Goal: Task Accomplishment & Management: Complete application form

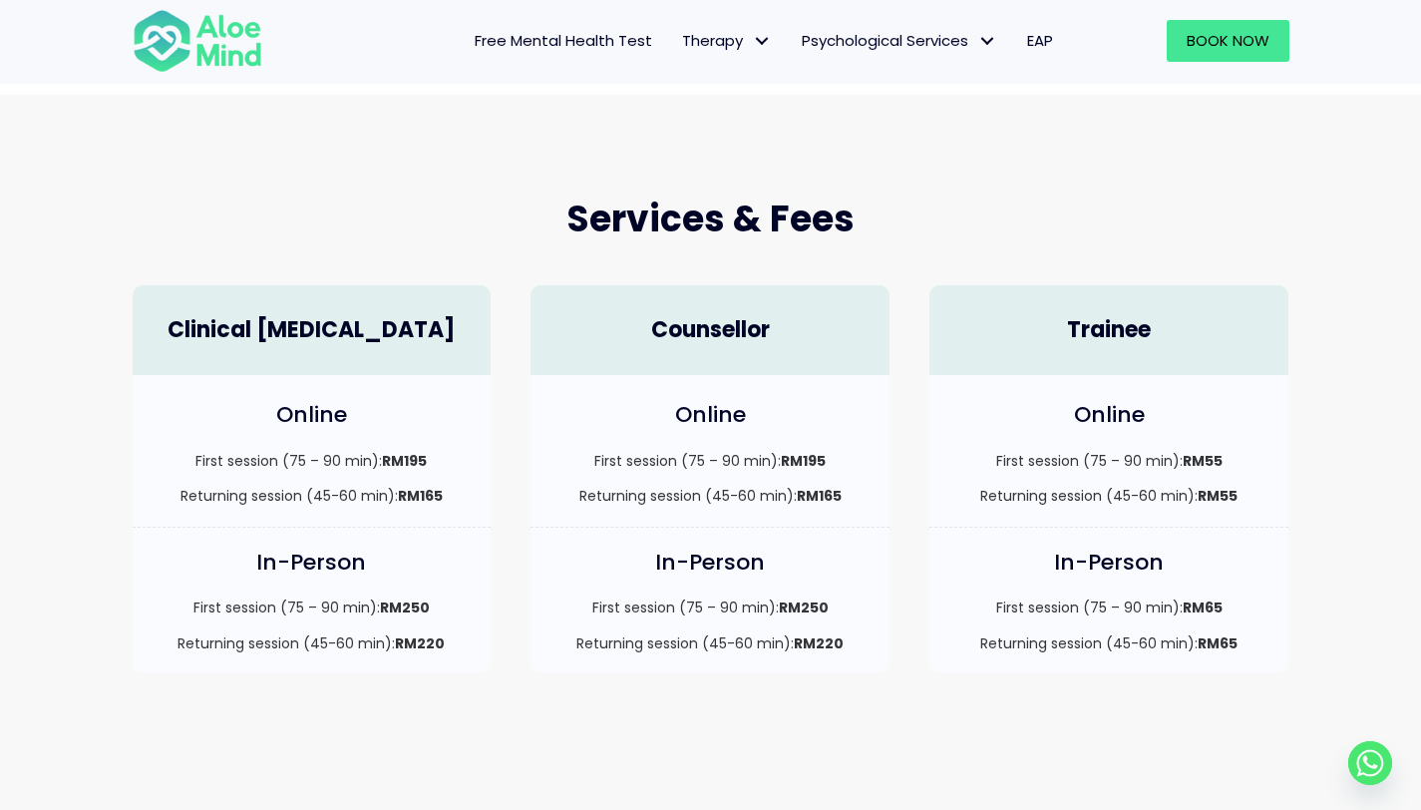
scroll to position [437, 0]
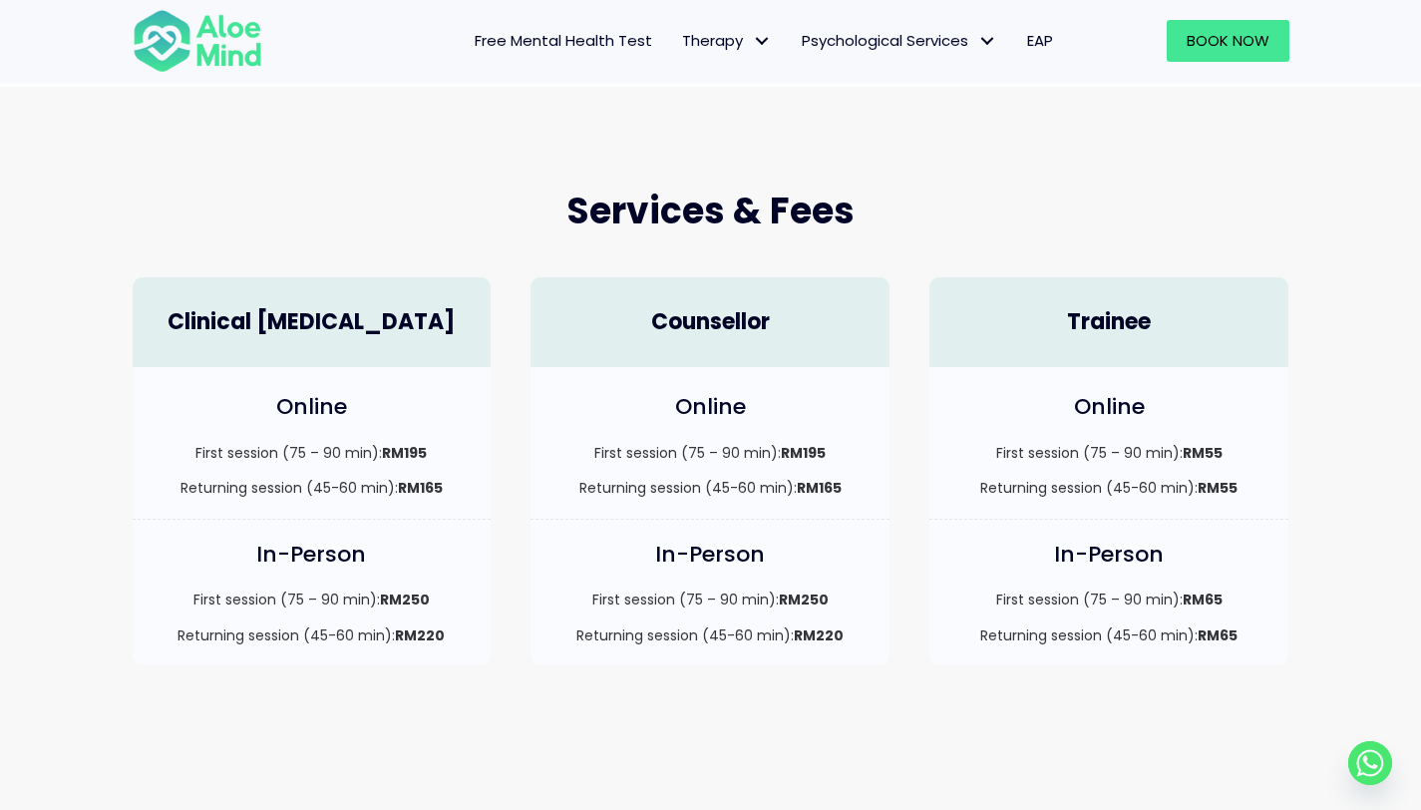
click at [661, 457] on p "First session (75 – 90 min): RM195" at bounding box center [710, 453] width 319 height 20
click at [657, 489] on p "Returning session (45-60 min): RM165" at bounding box center [710, 488] width 319 height 20
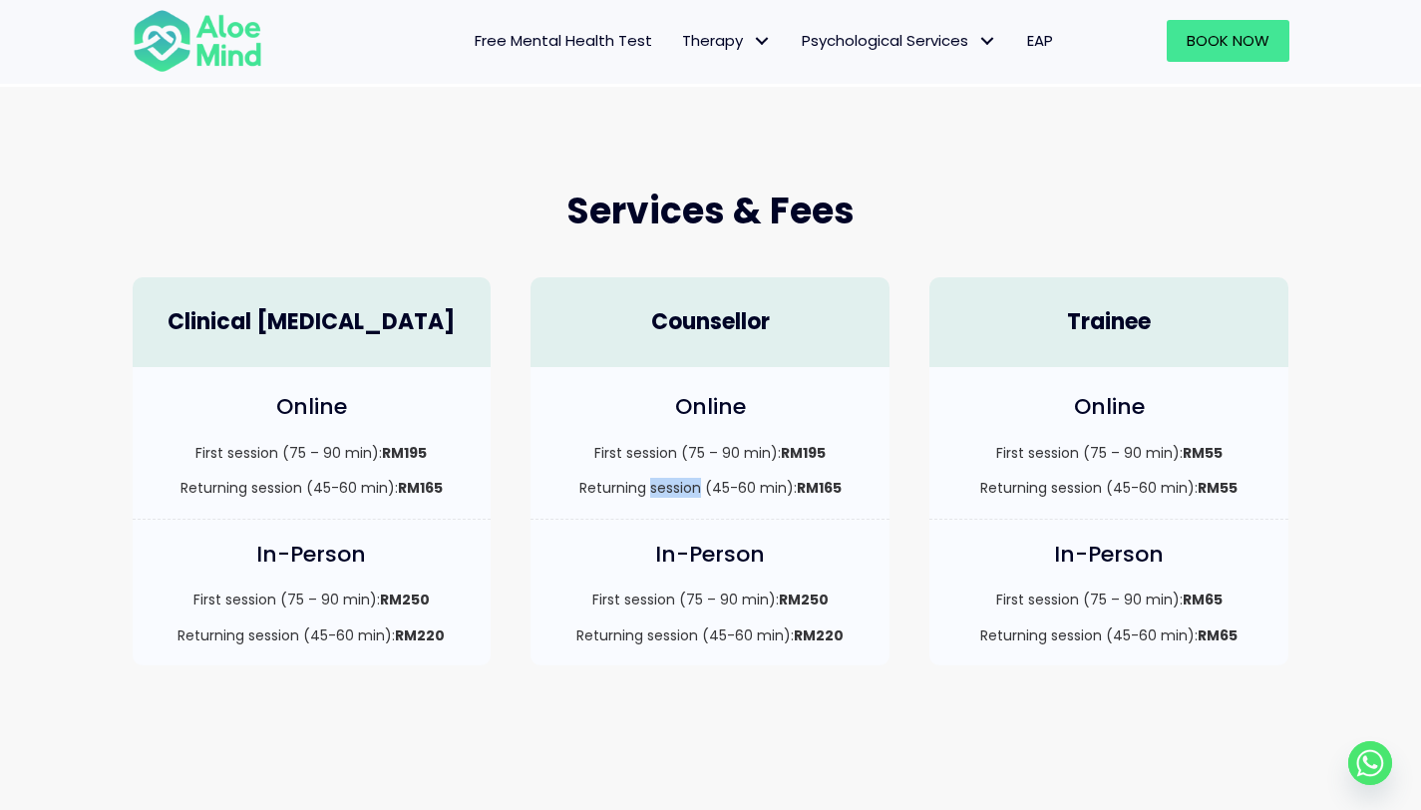
click at [657, 489] on p "Returning session (45-60 min): RM165" at bounding box center [710, 488] width 319 height 20
click at [672, 505] on div "Online First session (75 – 90 min): RM195 Returning session (45-60 min): RM165" at bounding box center [710, 443] width 359 height 152
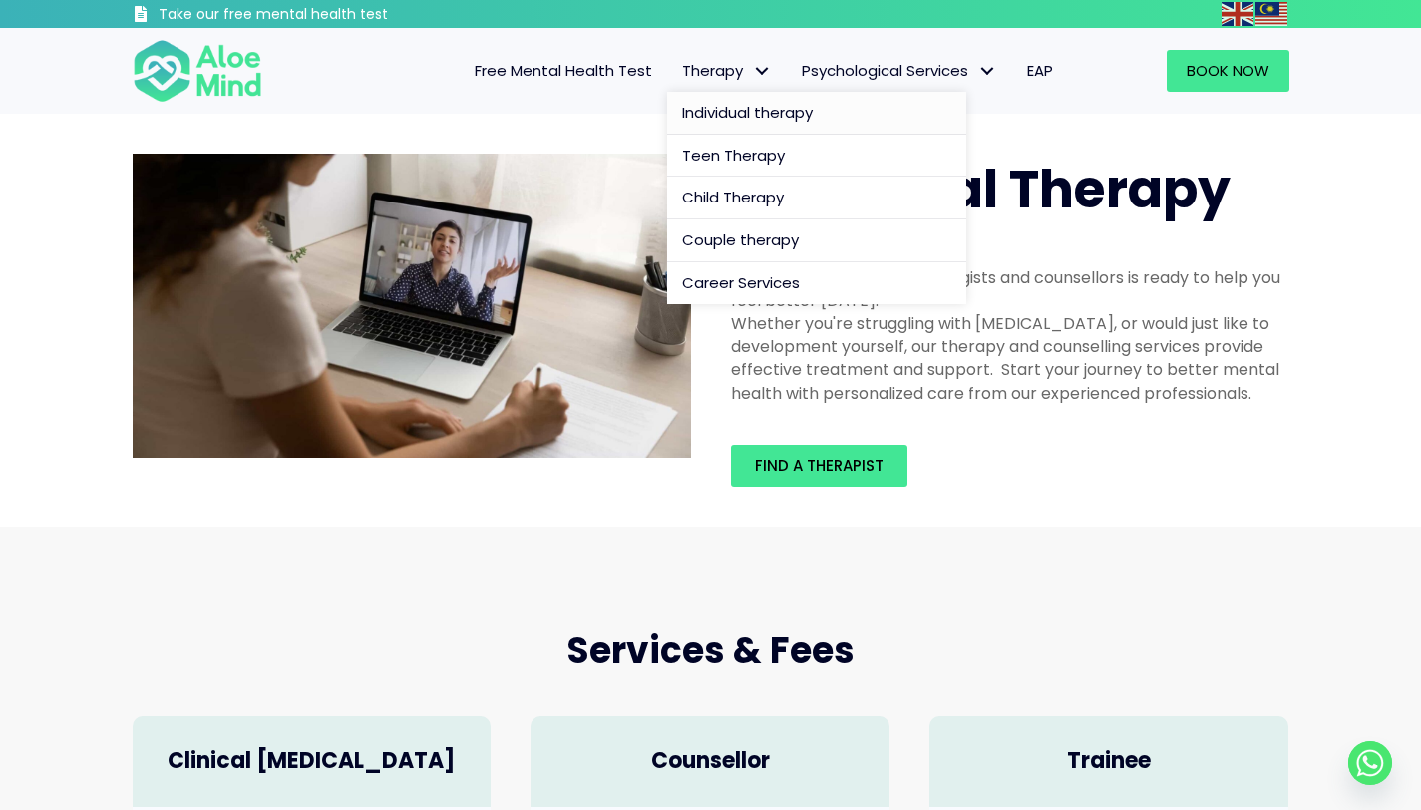
click at [748, 121] on span "Individual therapy" at bounding box center [747, 112] width 131 height 21
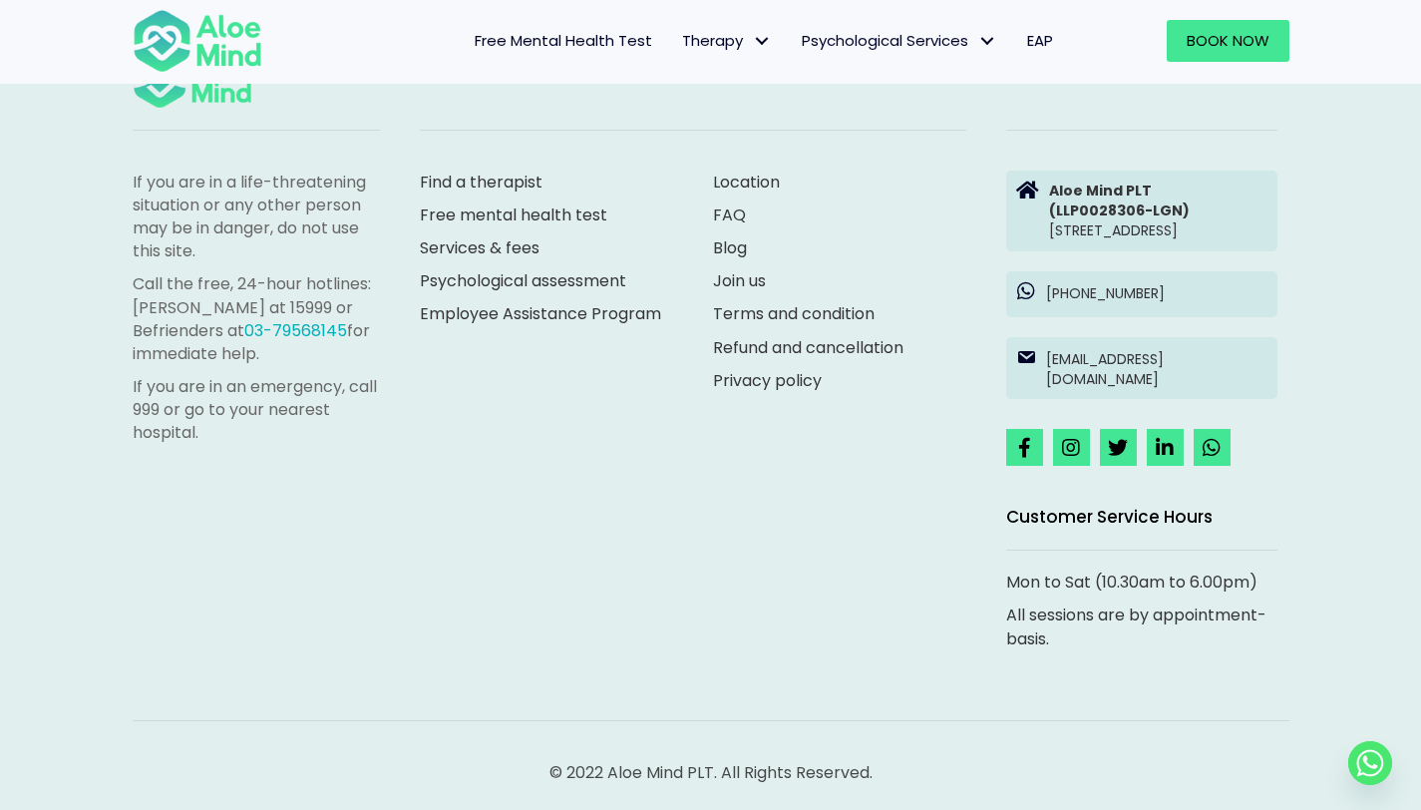
scroll to position [3413, 0]
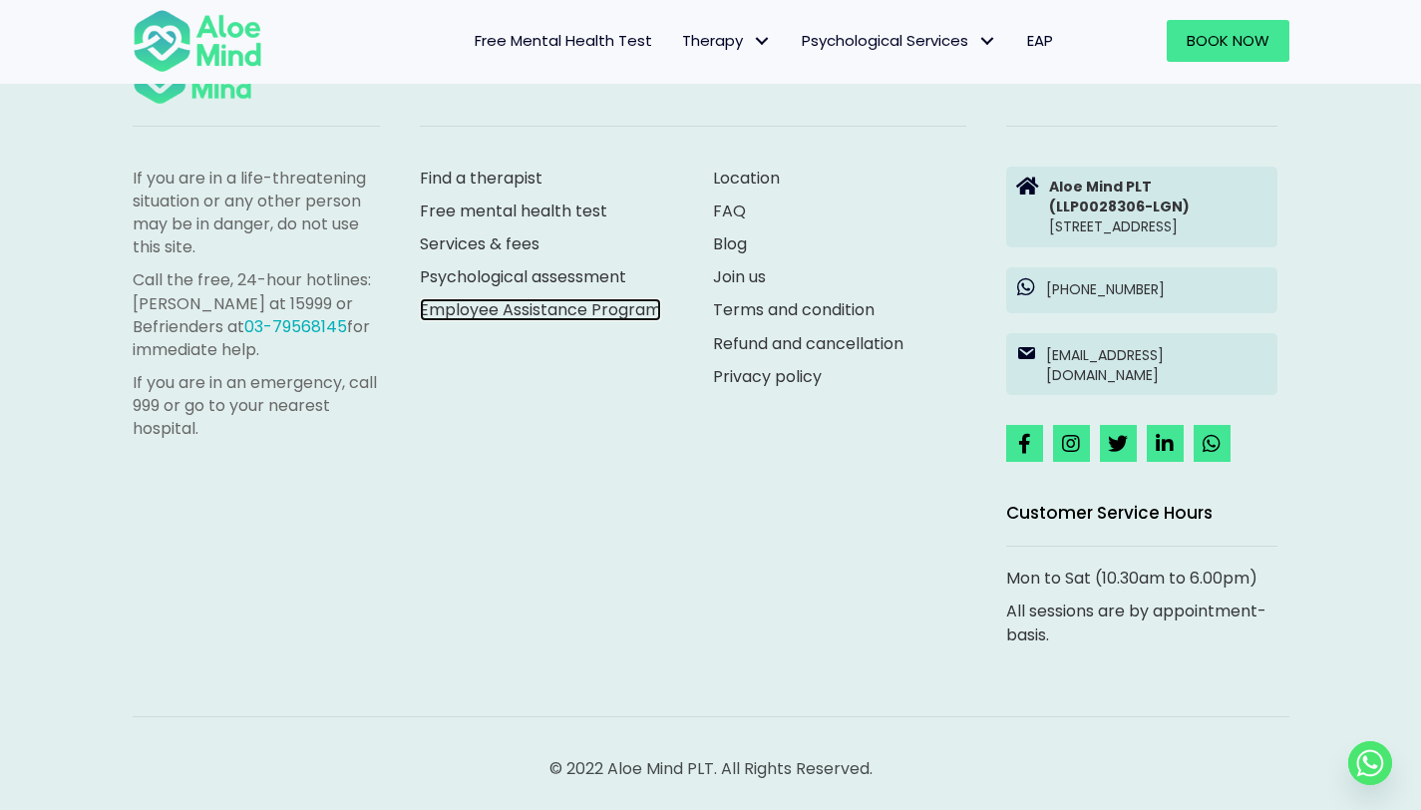
click at [542, 321] on link "Employee Assistance Program" at bounding box center [540, 309] width 241 height 23
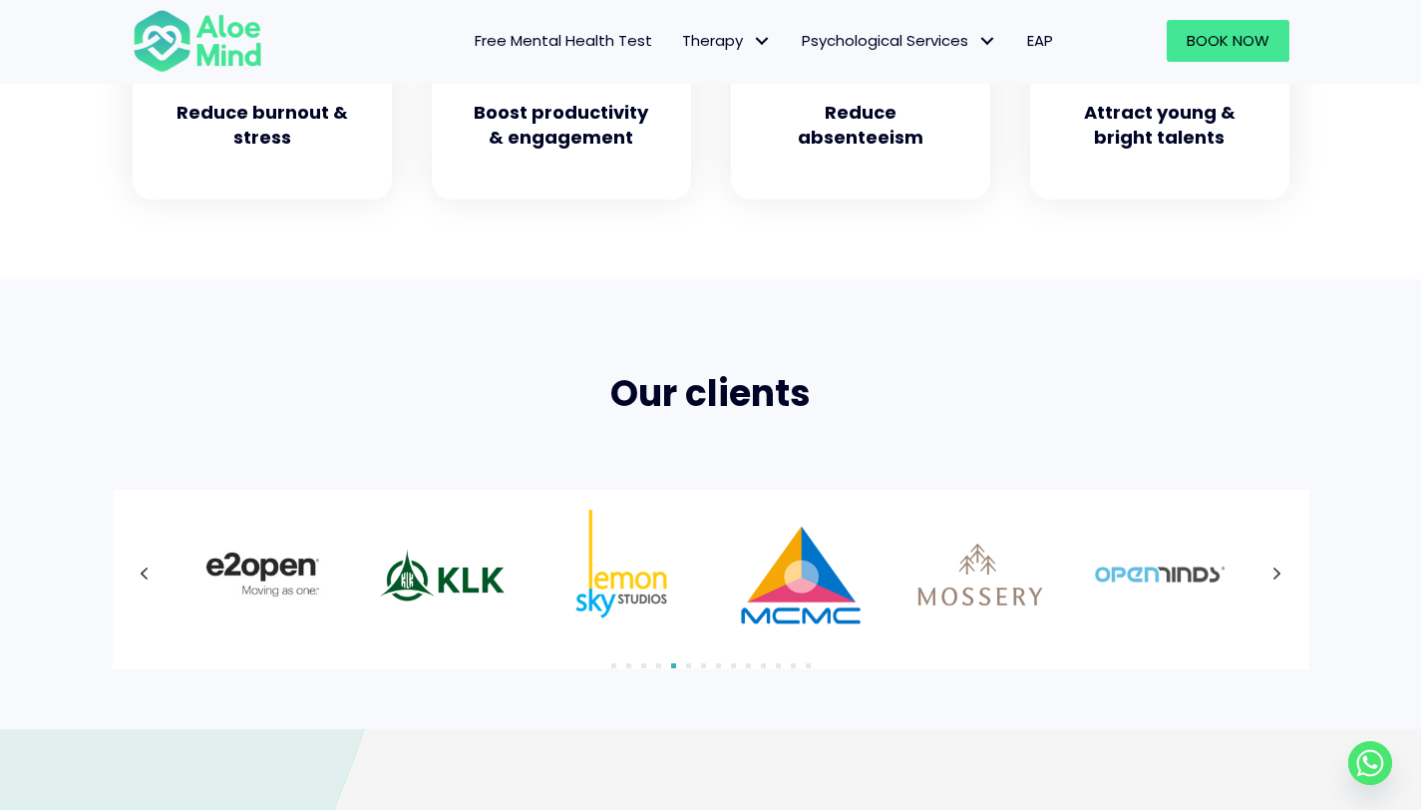
scroll to position [1101, 0]
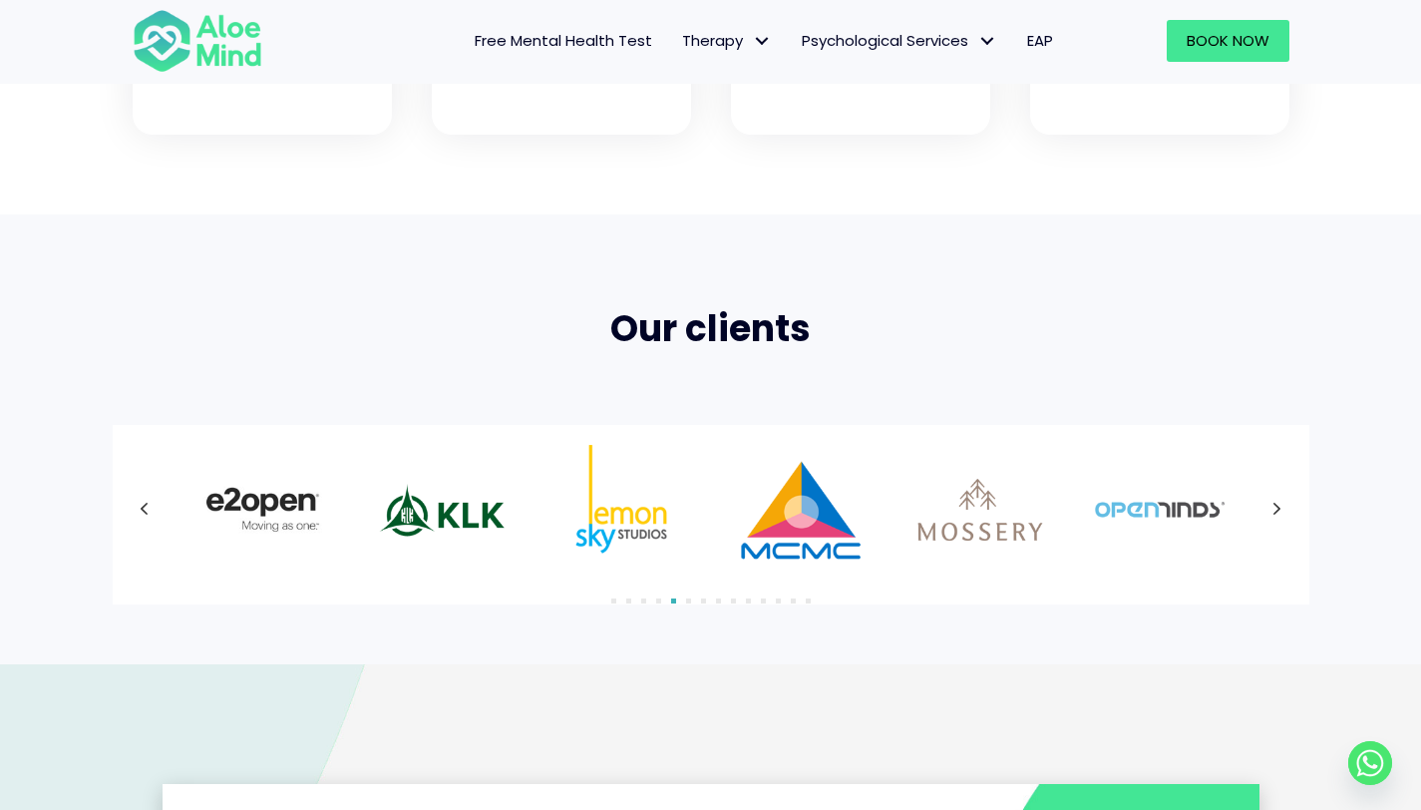
click at [1281, 519] on icon at bounding box center [1278, 510] width 10 height 26
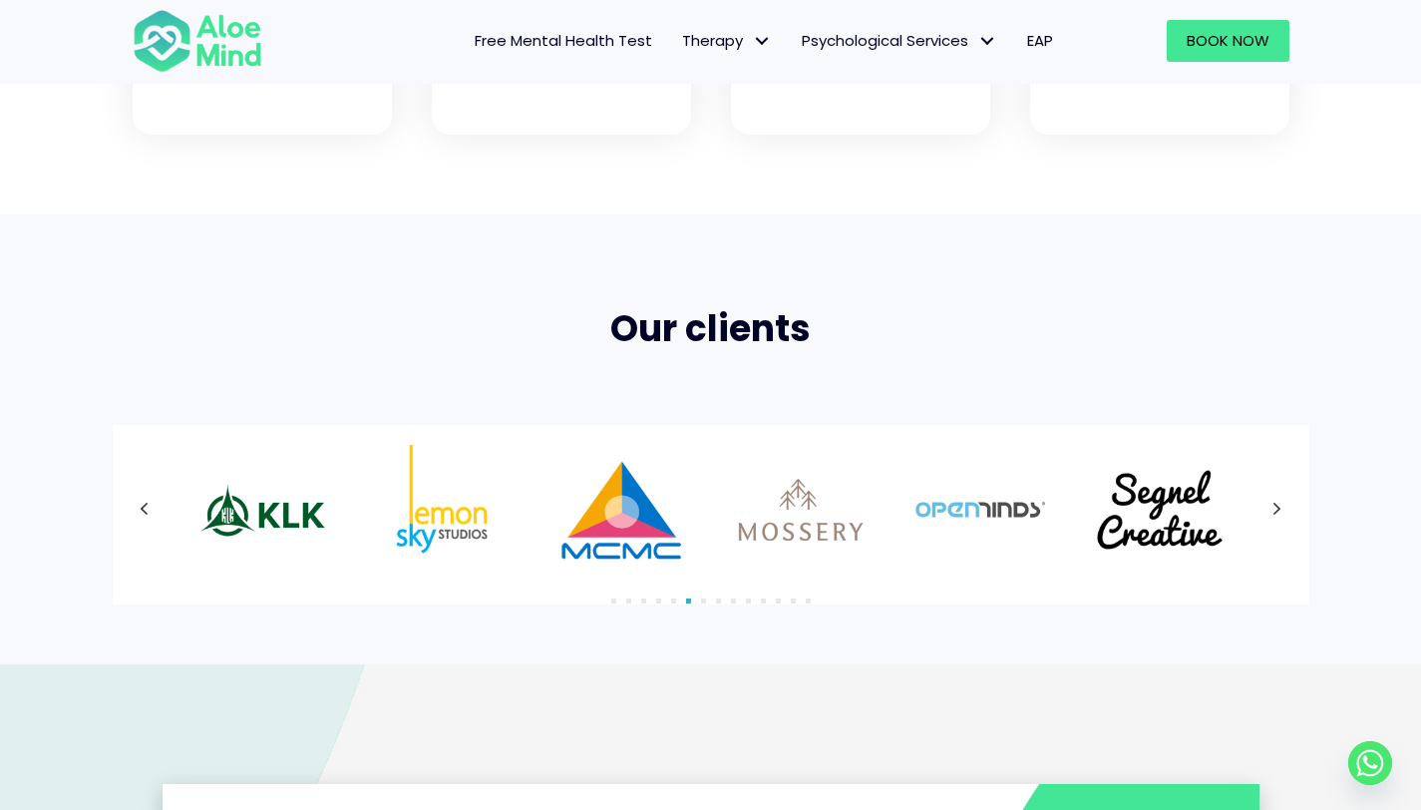
click at [1281, 519] on icon at bounding box center [1278, 510] width 10 height 26
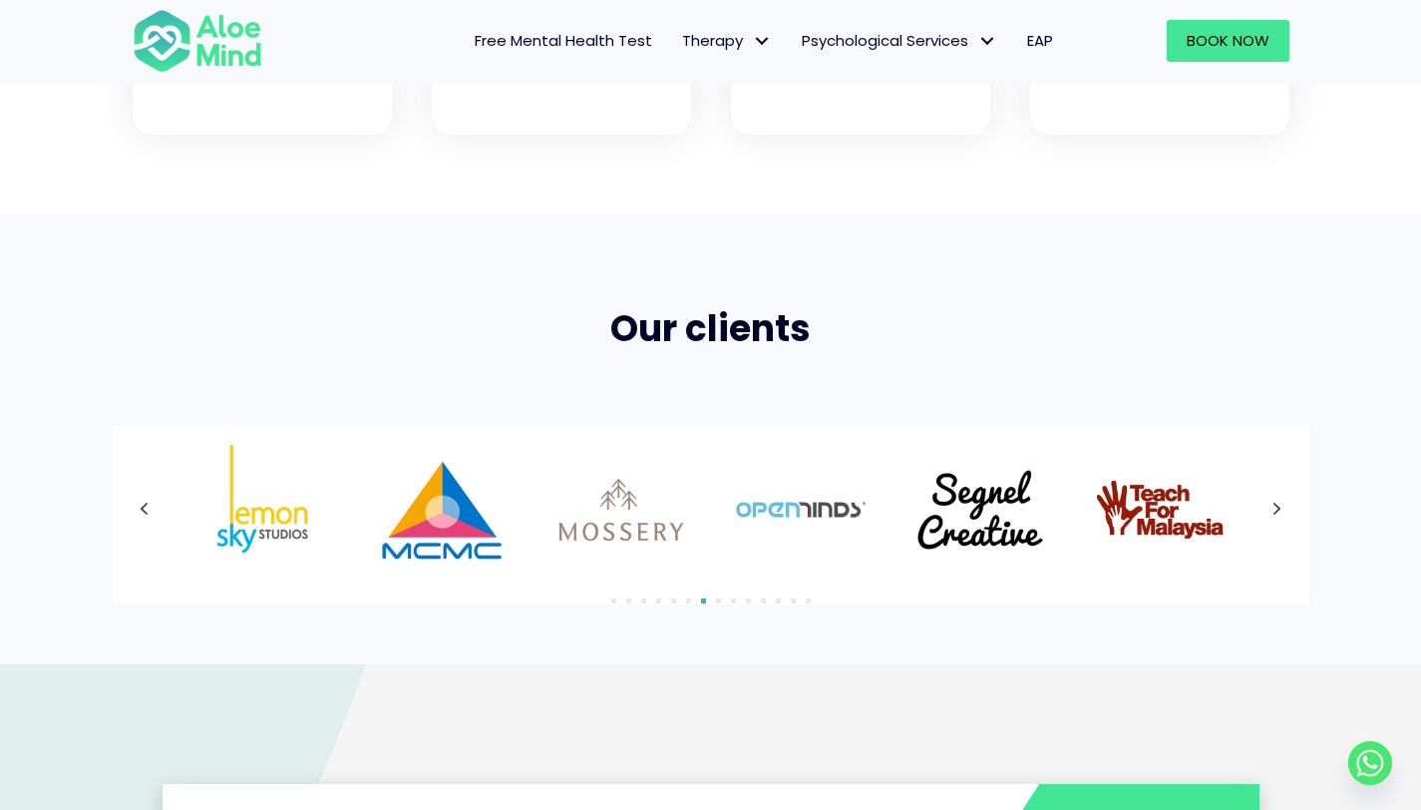
click at [1281, 519] on icon at bounding box center [1278, 510] width 10 height 26
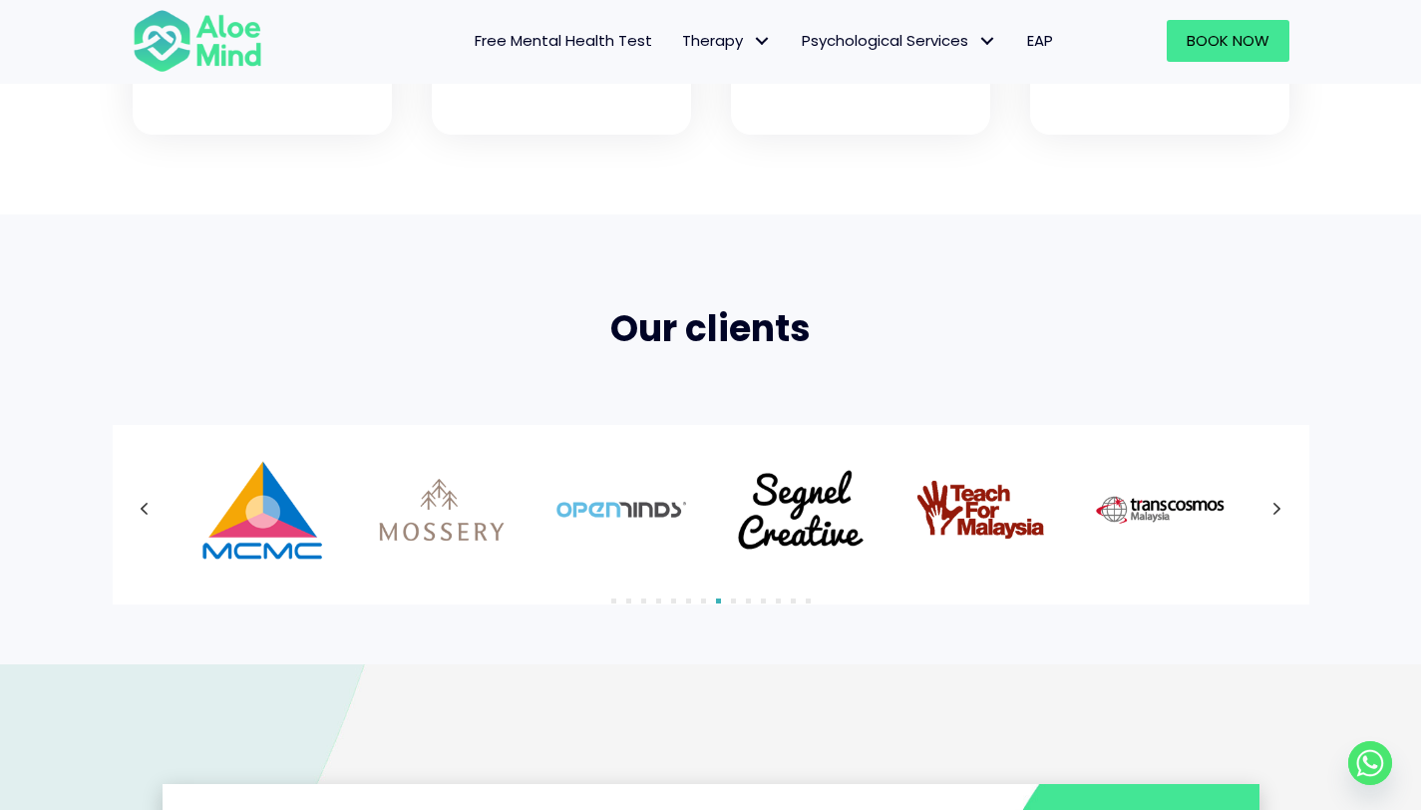
click at [1281, 519] on icon at bounding box center [1278, 510] width 10 height 26
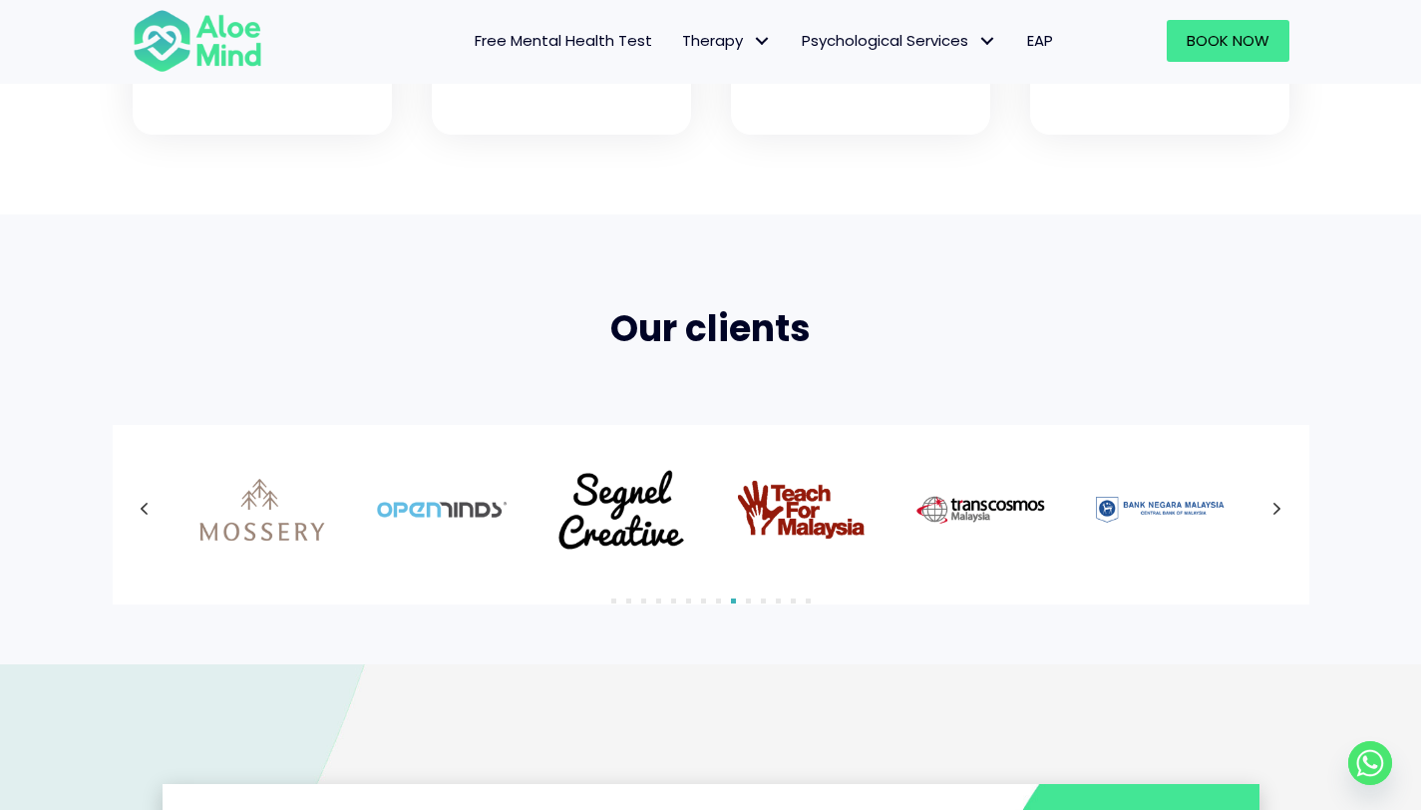
click at [1281, 519] on icon at bounding box center [1278, 510] width 10 height 26
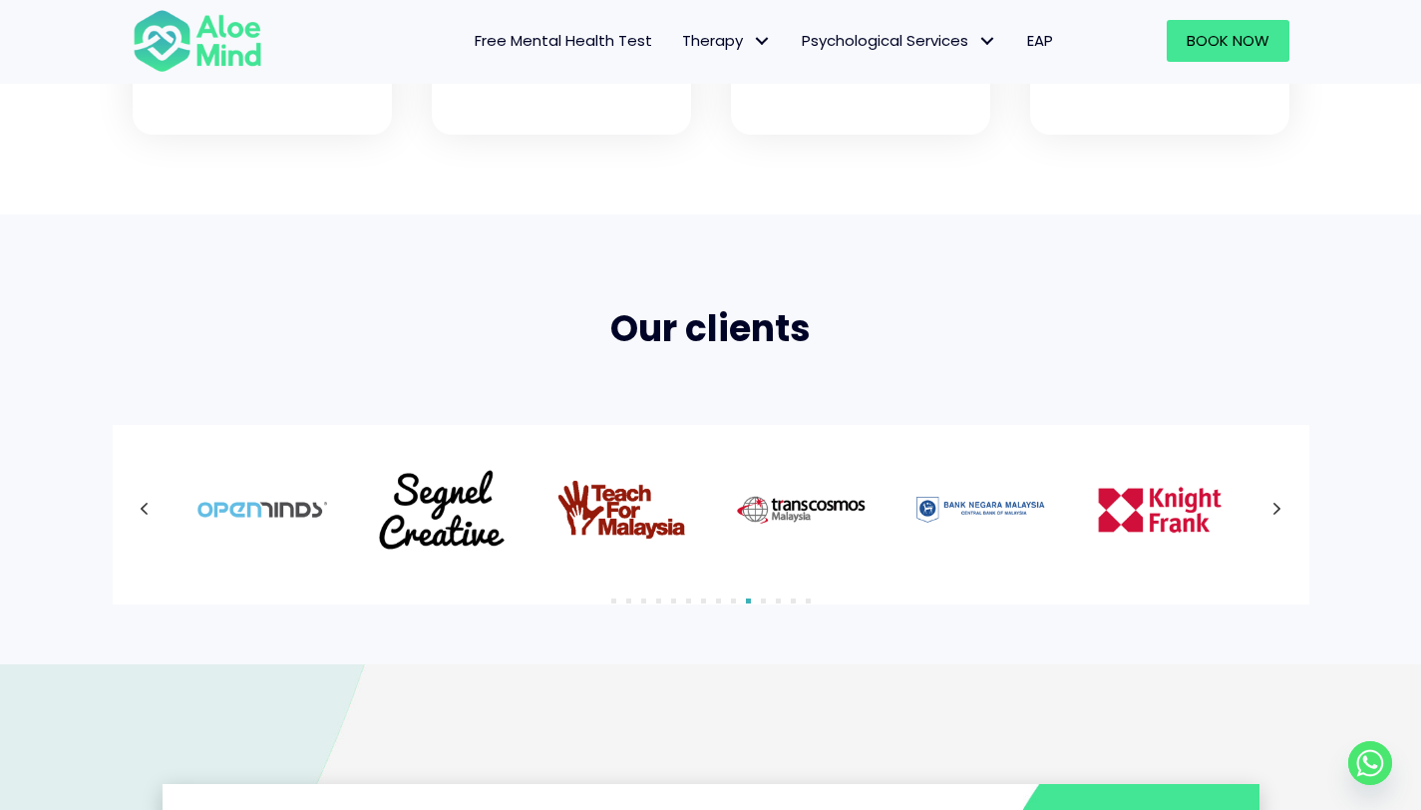
click at [1281, 519] on icon at bounding box center [1278, 510] width 10 height 26
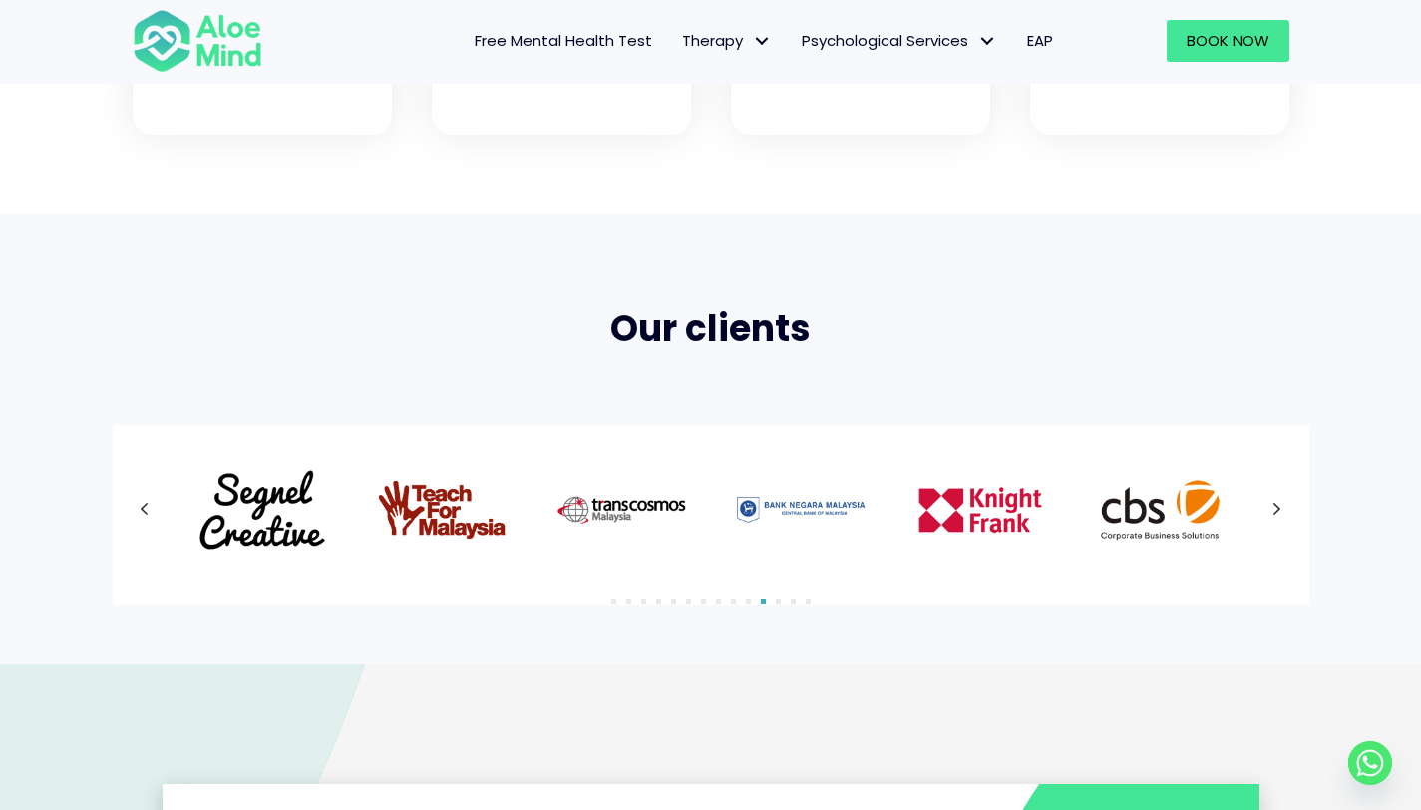
click at [1281, 519] on icon at bounding box center [1278, 510] width 10 height 26
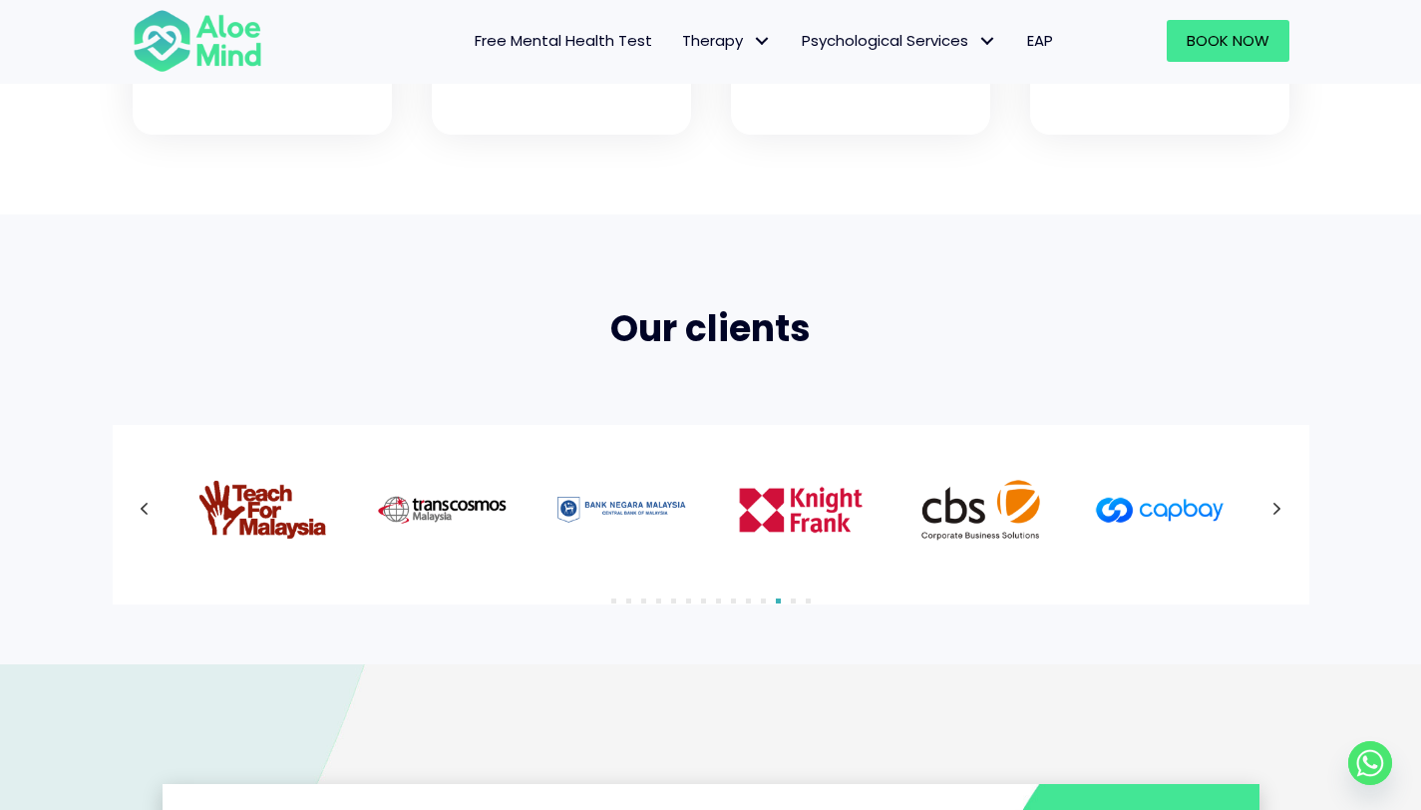
click at [1281, 519] on icon at bounding box center [1278, 510] width 10 height 26
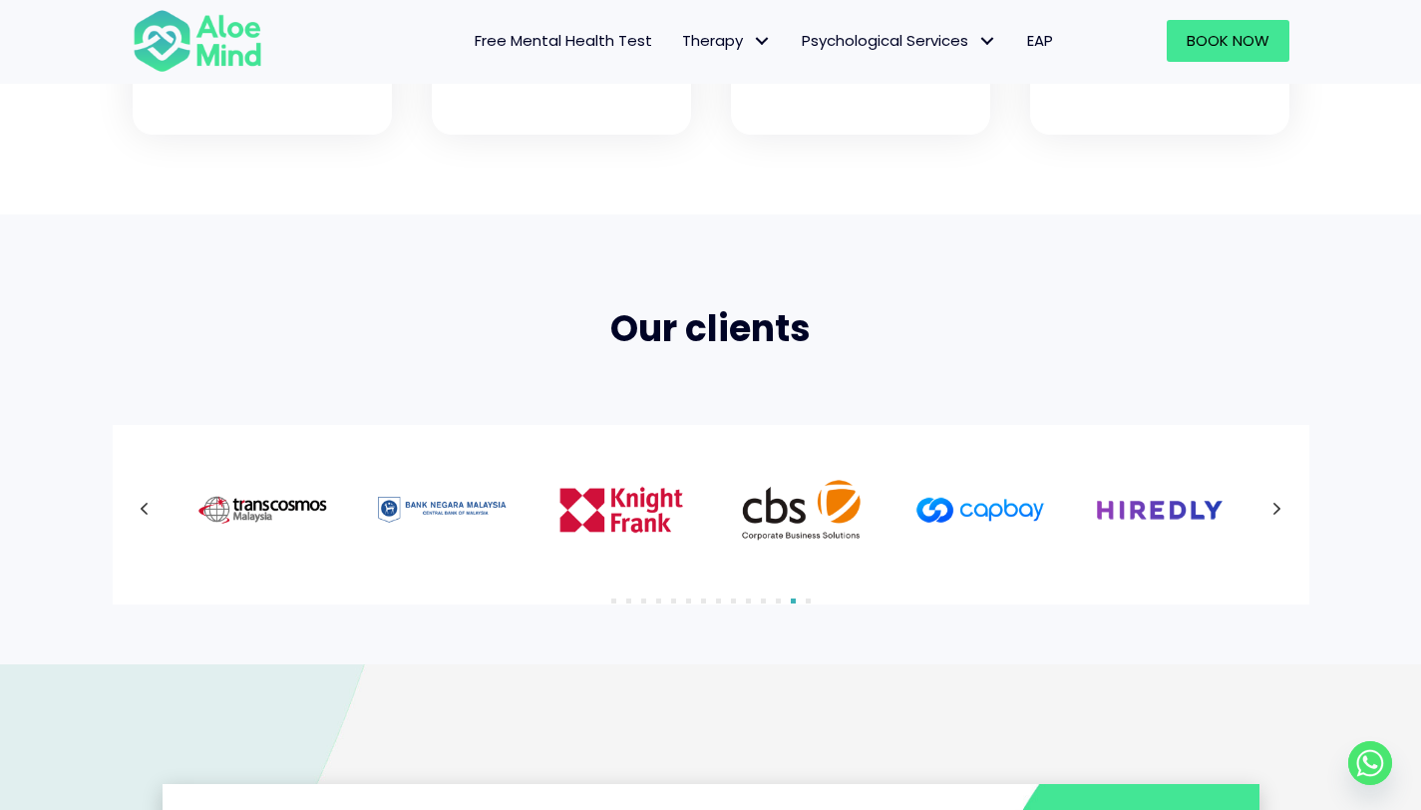
click at [1281, 519] on icon at bounding box center [1278, 510] width 10 height 26
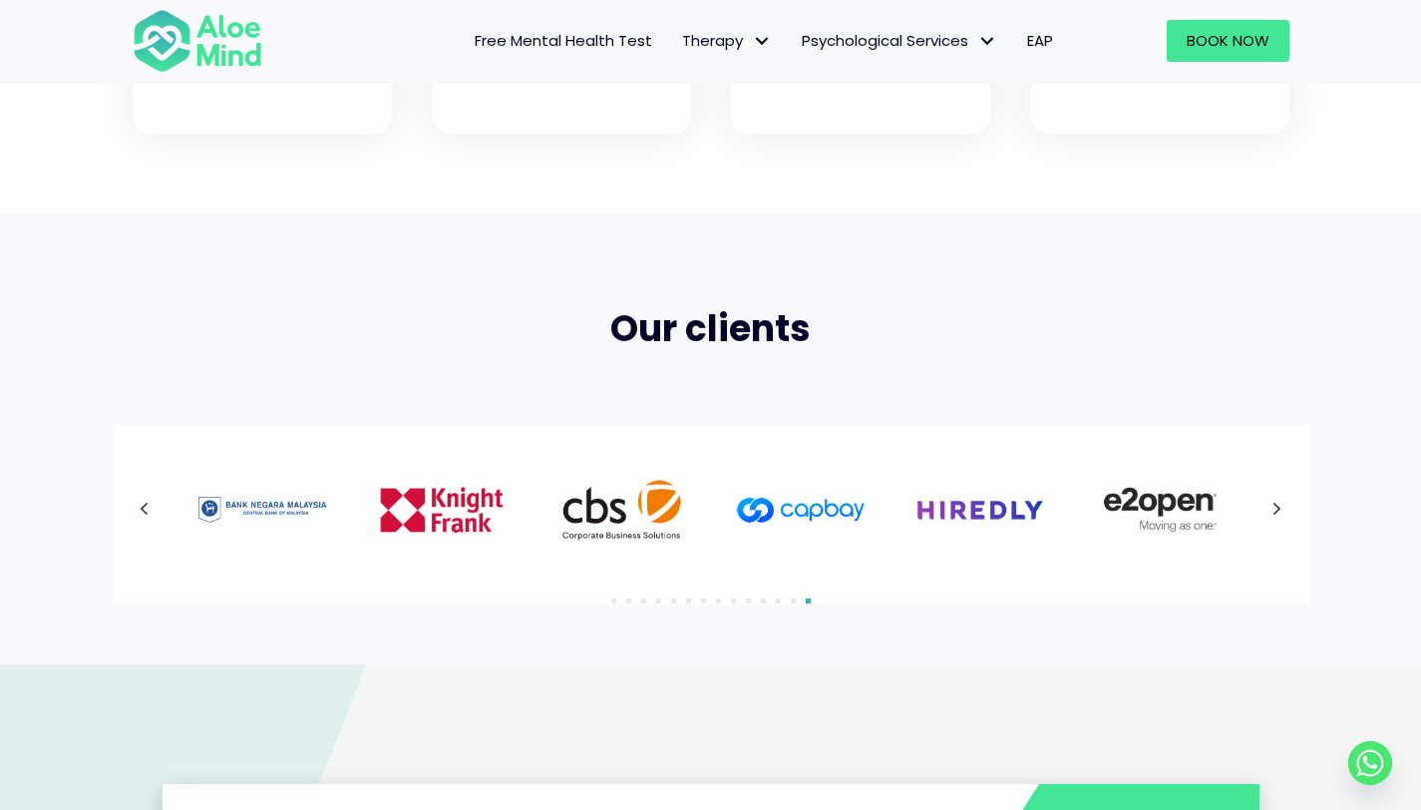
click at [1281, 519] on icon at bounding box center [1278, 510] width 10 height 26
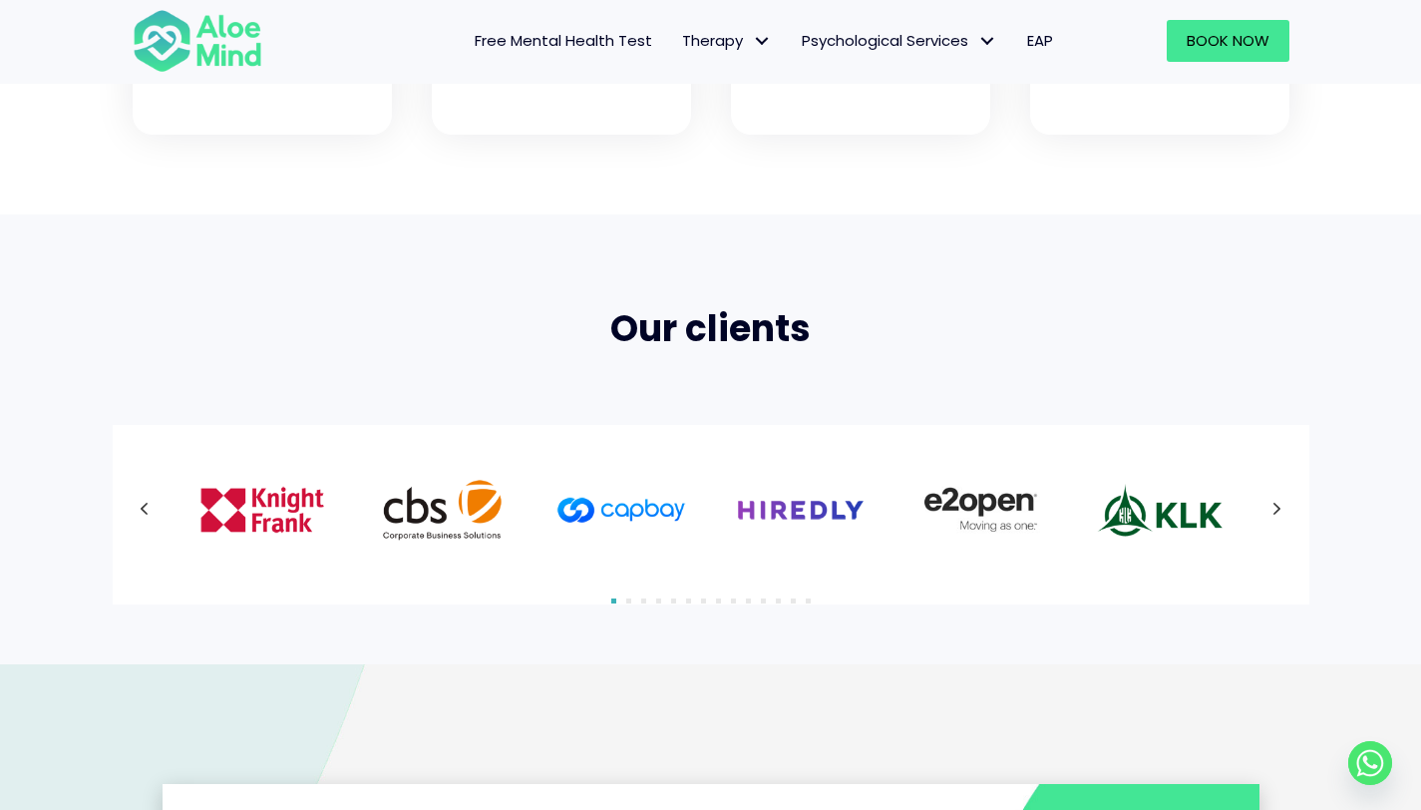
click at [1281, 519] on icon at bounding box center [1278, 510] width 10 height 26
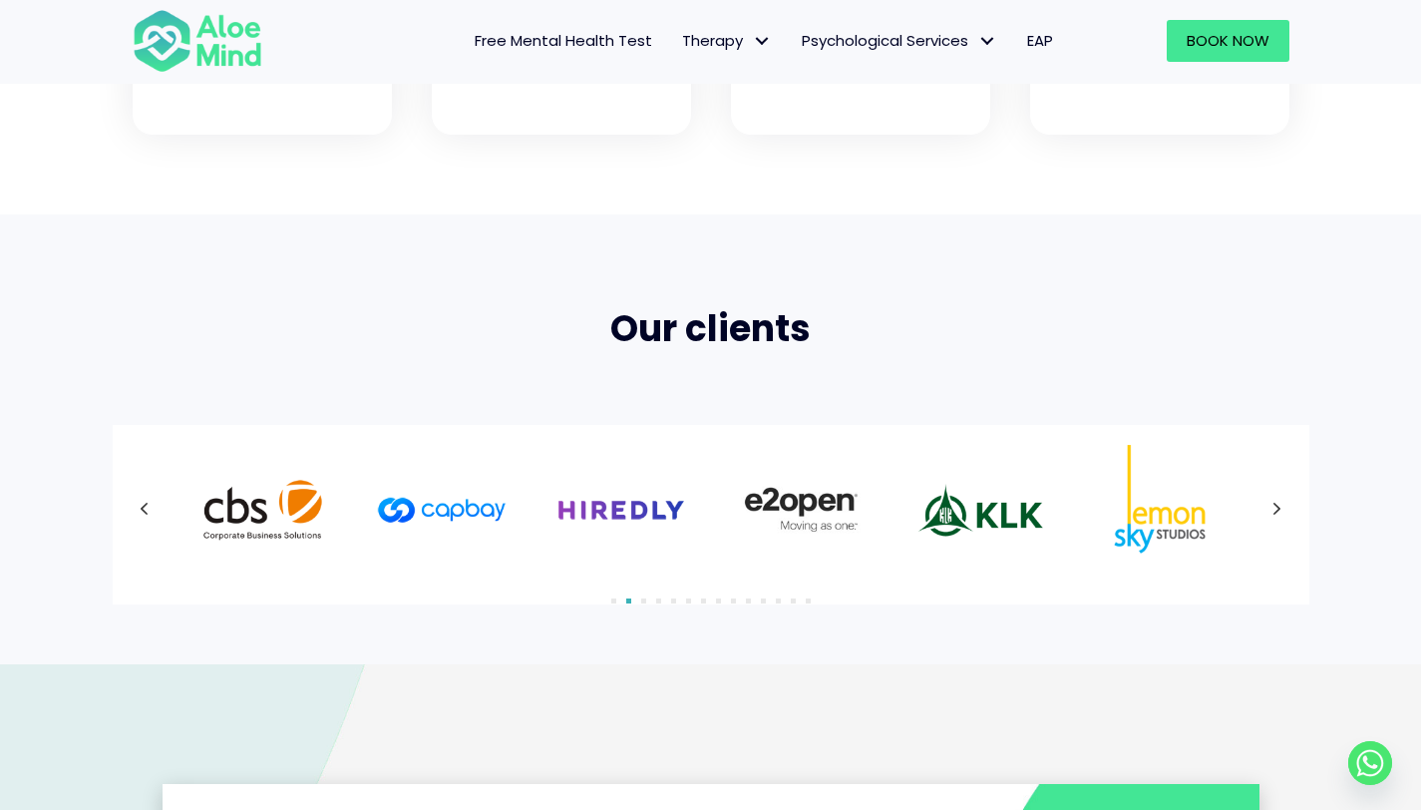
click at [1281, 519] on icon at bounding box center [1278, 510] width 10 height 26
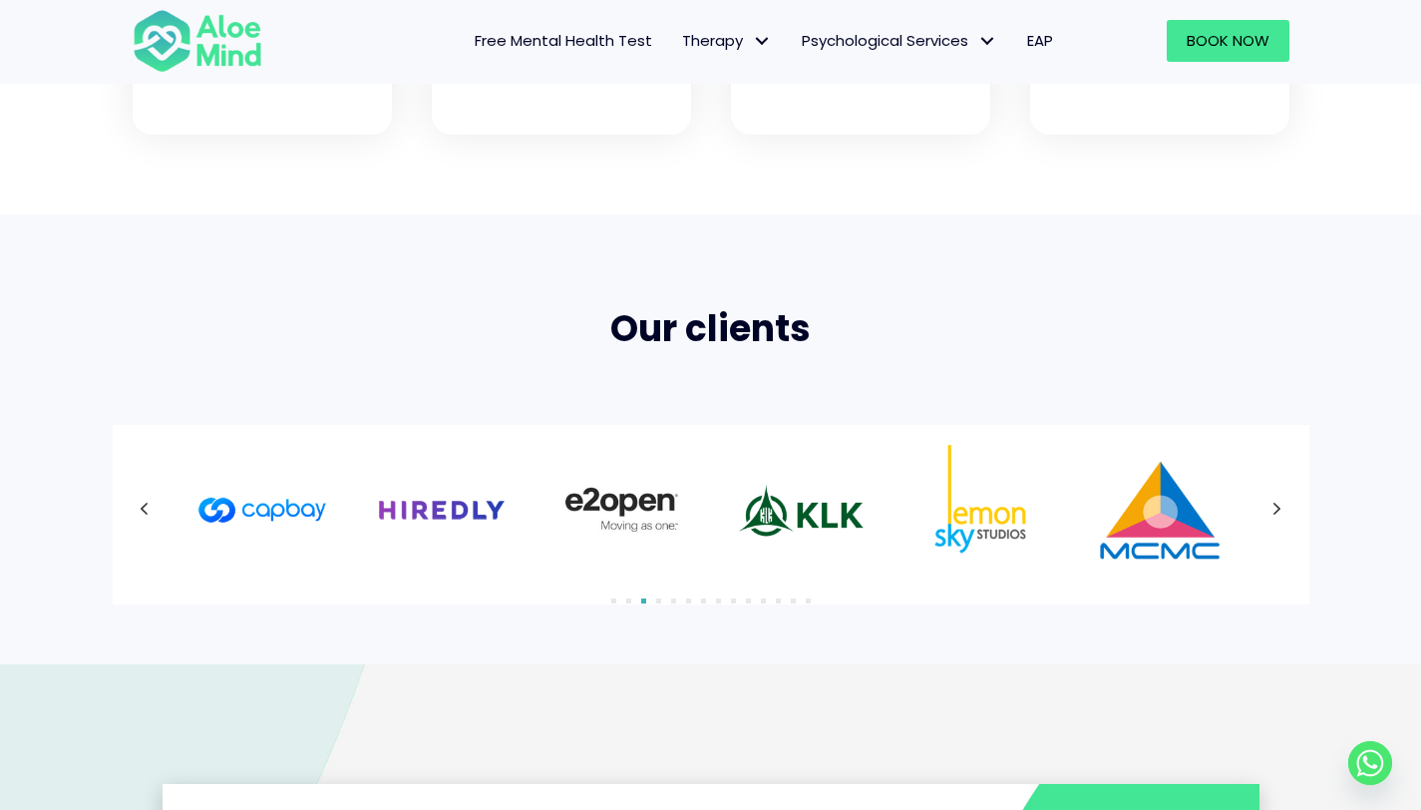
click at [1281, 519] on div at bounding box center [711, 510] width 1157 height 130
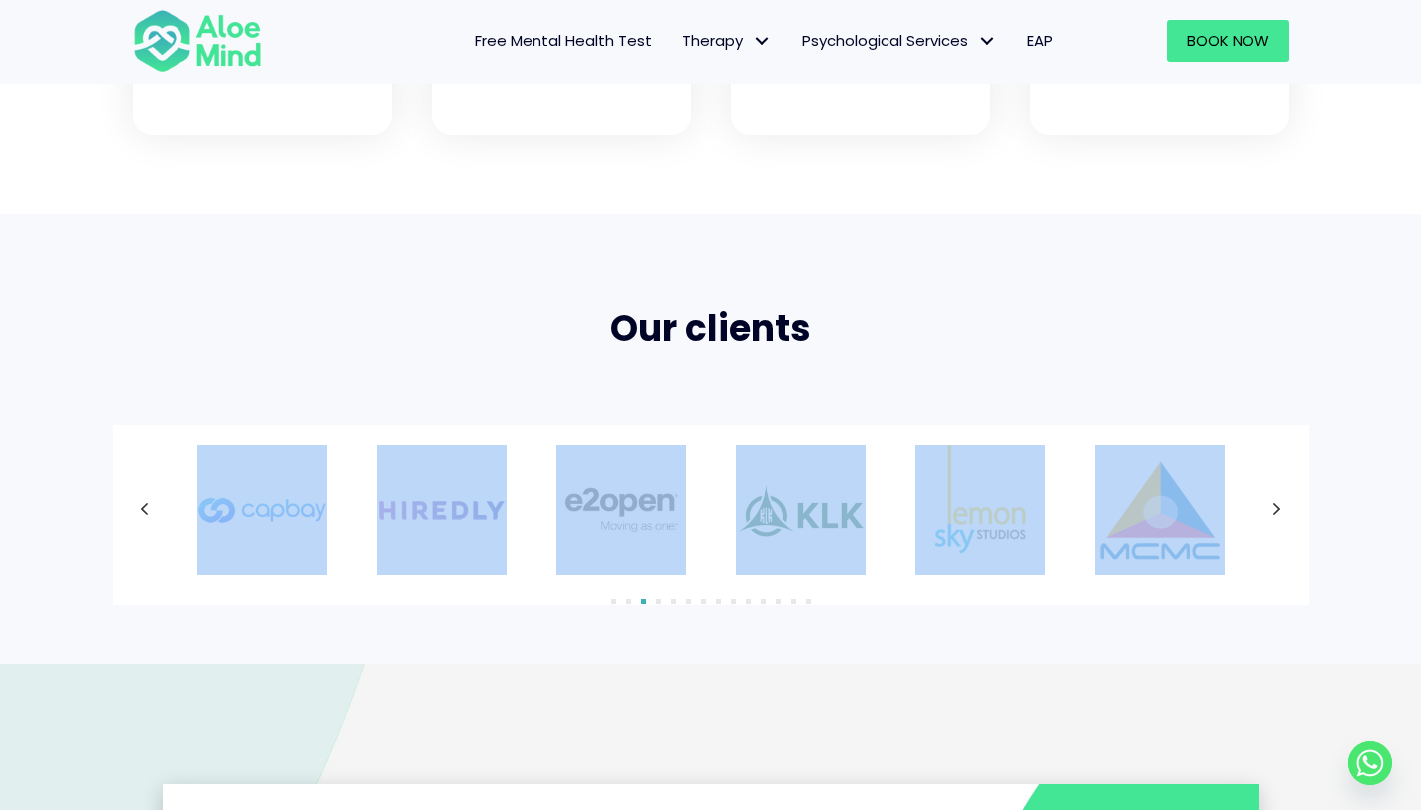
click at [1281, 519] on icon at bounding box center [1278, 510] width 10 height 26
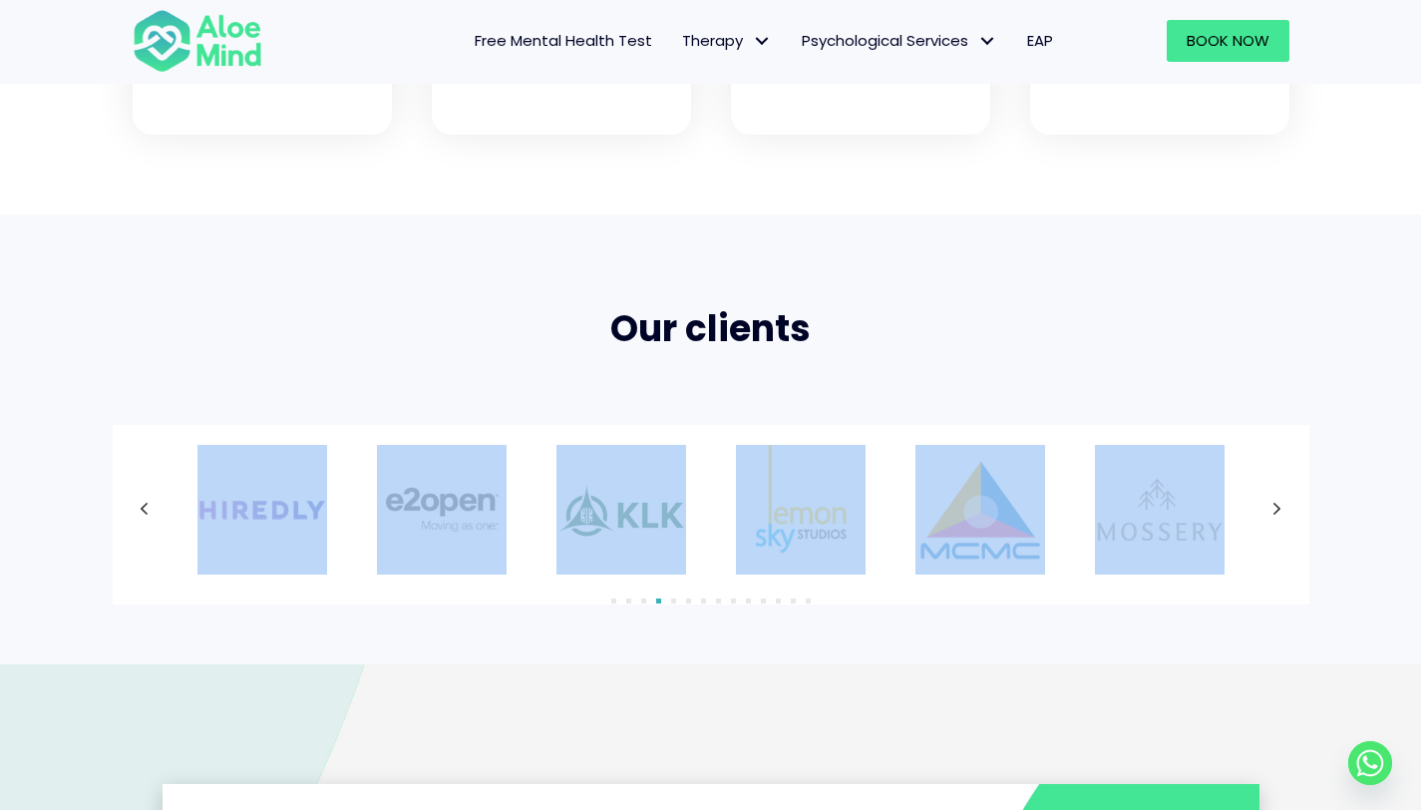
click at [1358, 528] on div "Our clients 1" at bounding box center [710, 438] width 1421 height 449
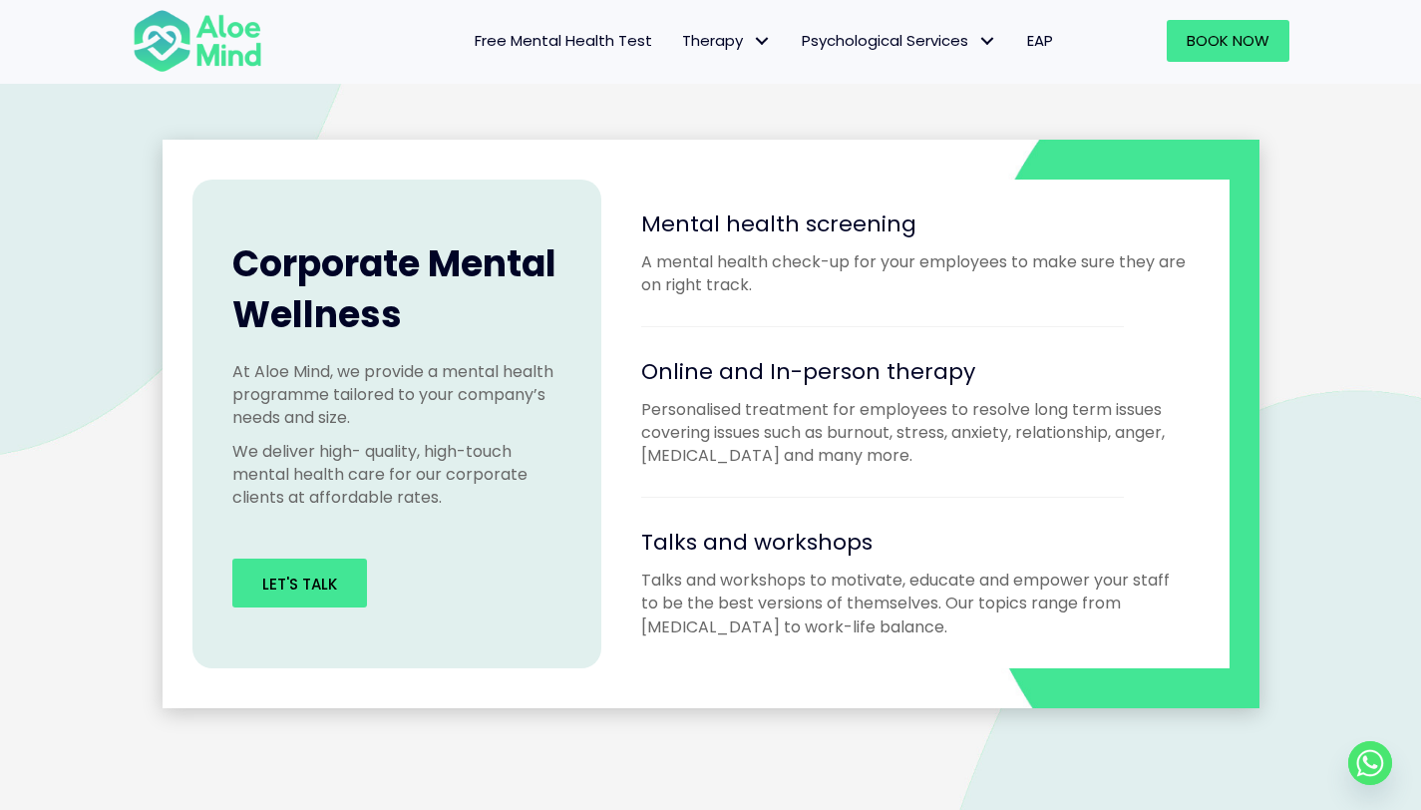
scroll to position [1752, 0]
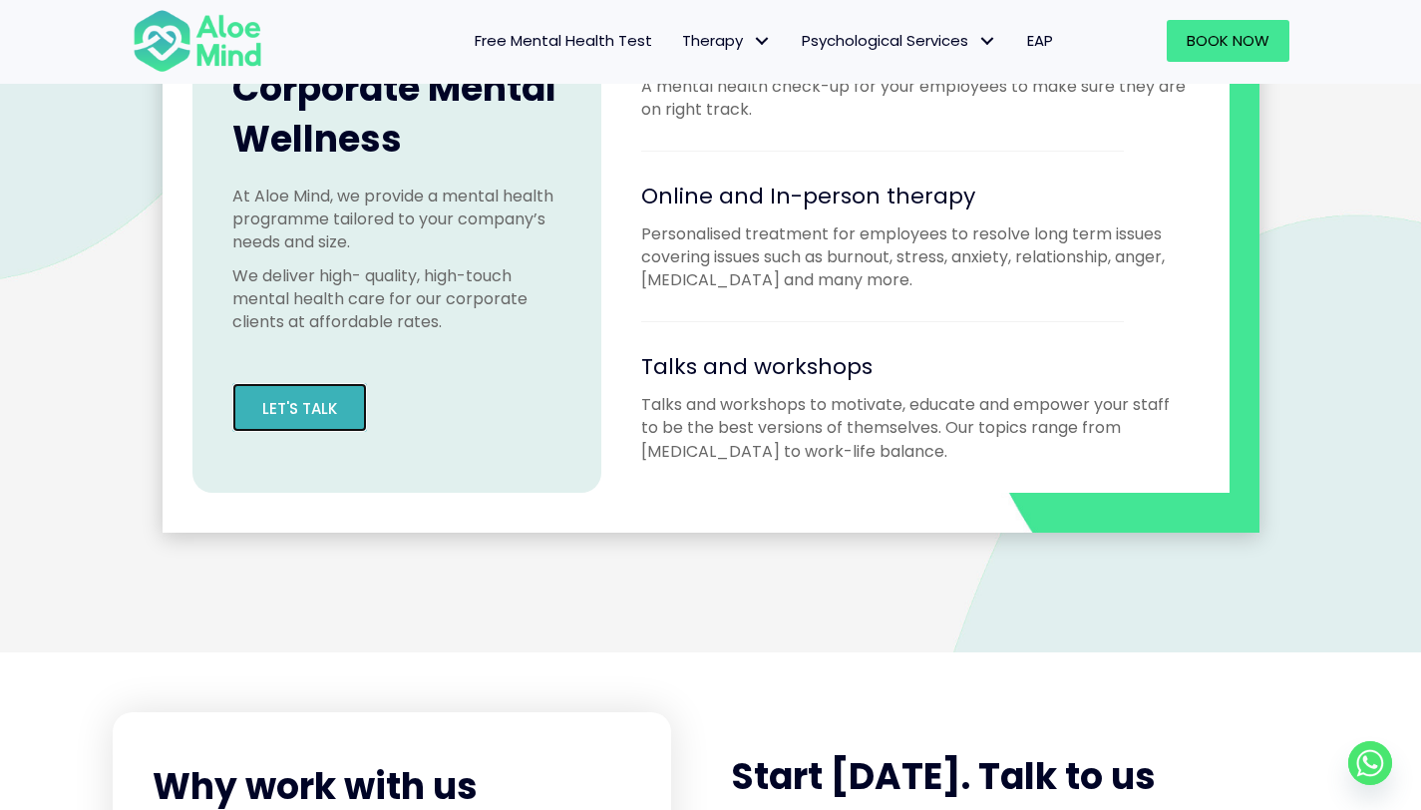
click at [340, 419] on link "Let's Talk" at bounding box center [299, 407] width 135 height 49
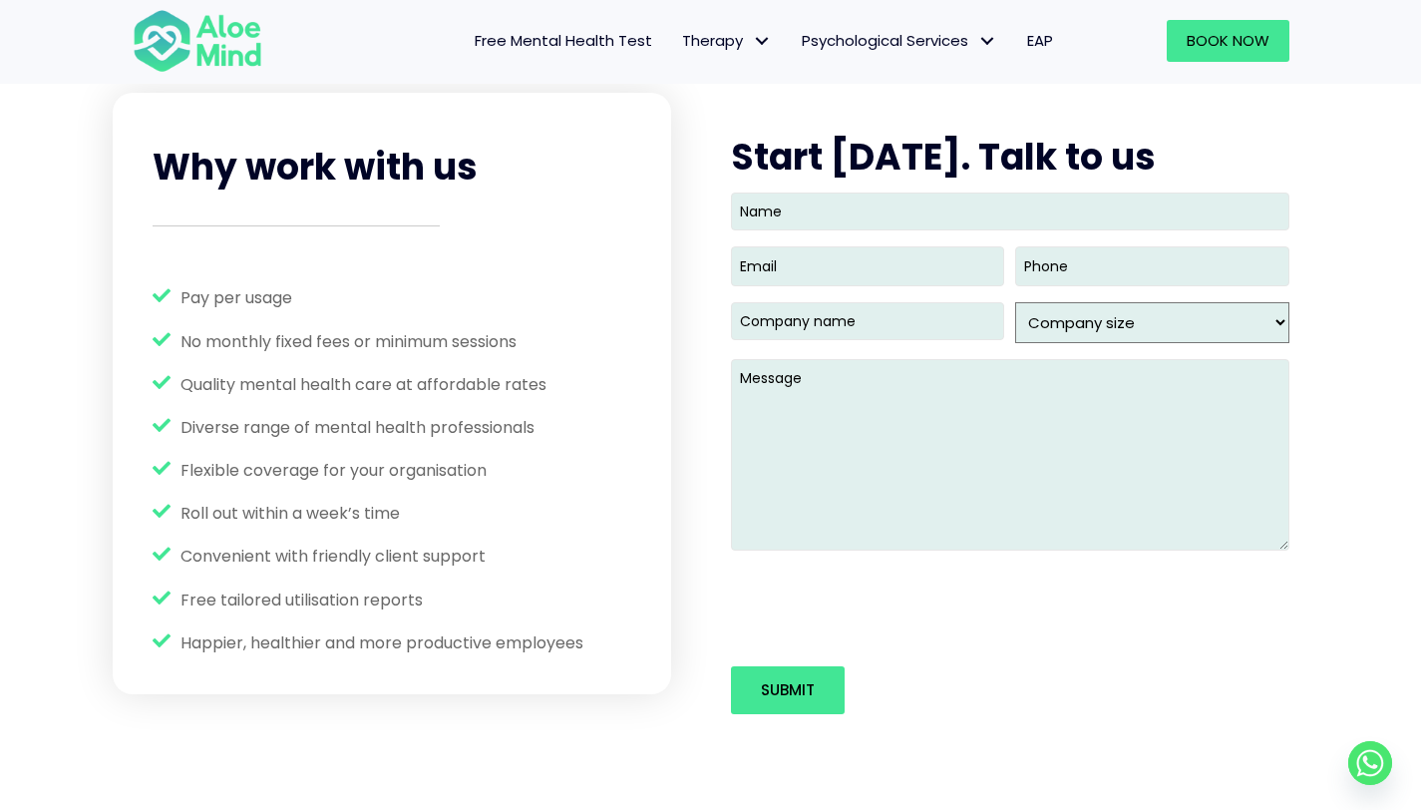
scroll to position [2525, 0]
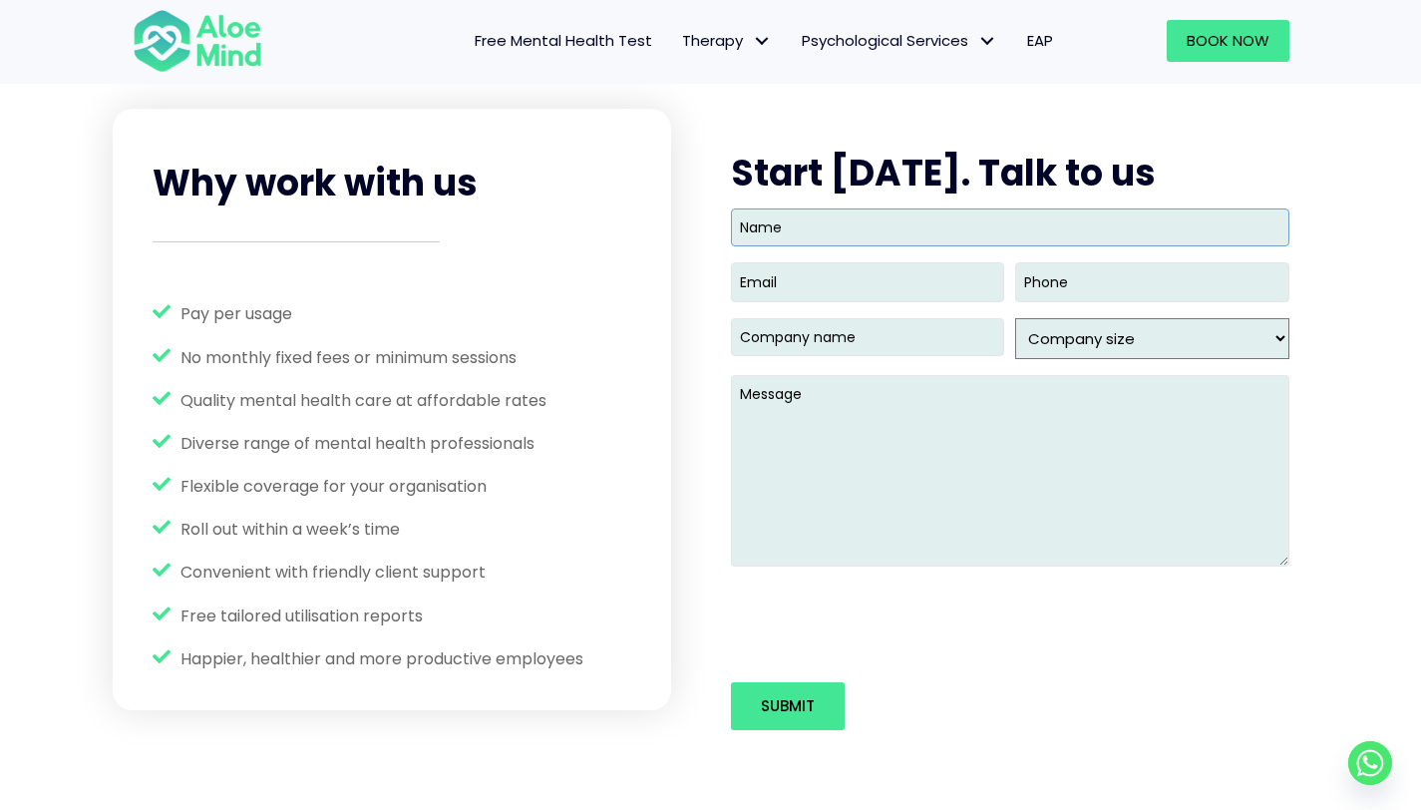
click at [806, 238] on input "Name" at bounding box center [1010, 227] width 559 height 38
type input "[PERSON_NAME] ZAKIFIKRI BIN [PERSON_NAME] NOR"
type input "[EMAIL_ADDRESS][DOMAIN_NAME]"
type input "(010) 900-3257"
click at [886, 288] on input "[EMAIL_ADDRESS][DOMAIN_NAME]" at bounding box center [867, 281] width 273 height 39
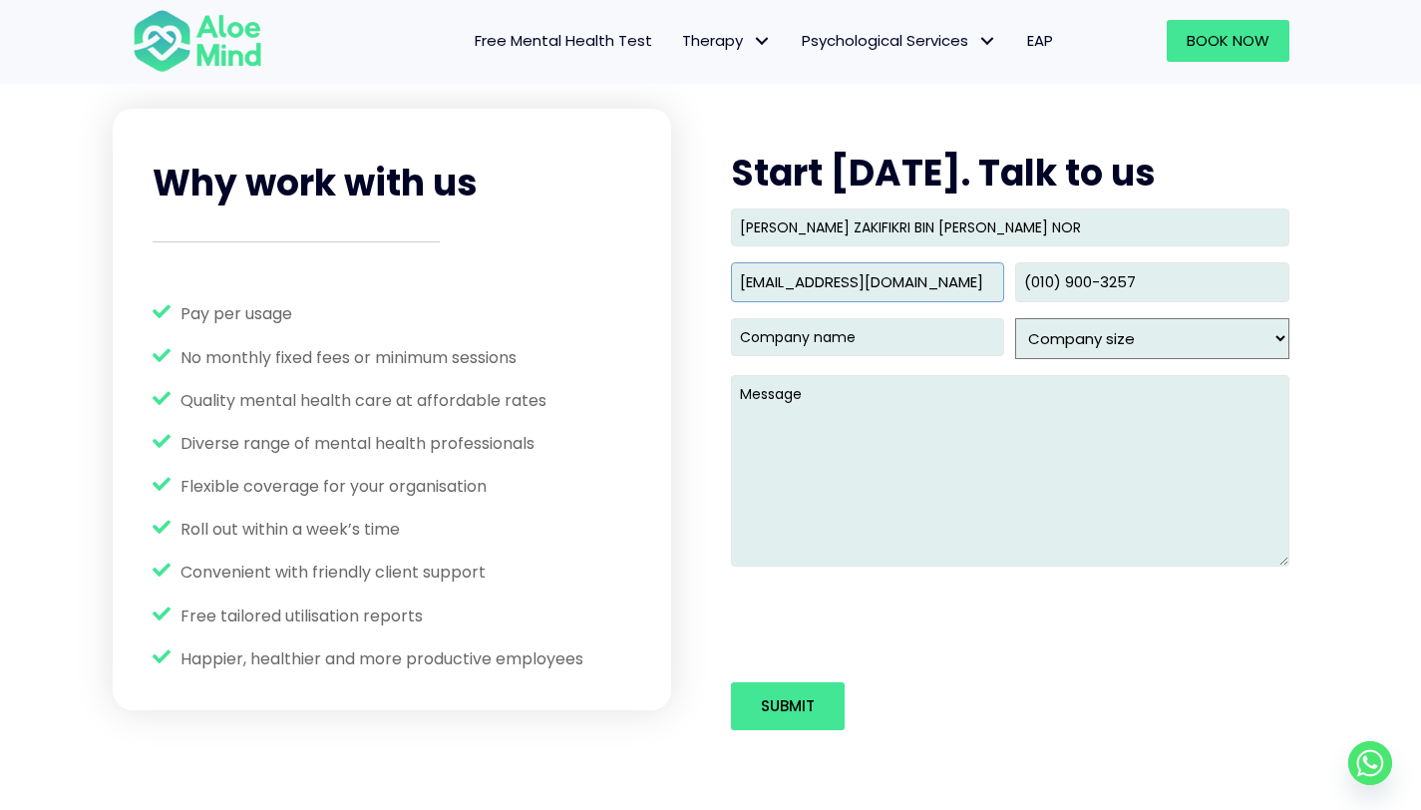
click at [886, 288] on input "[EMAIL_ADDRESS][DOMAIN_NAME]" at bounding box center [867, 281] width 273 height 39
type input "[PERSON_NAME][EMAIL_ADDRESS][DOMAIN_NAME]"
click at [885, 329] on input "Company name (Required)" at bounding box center [867, 337] width 273 height 38
type input "Integrated Health Plans (Malaysia) Sdn Bhd"
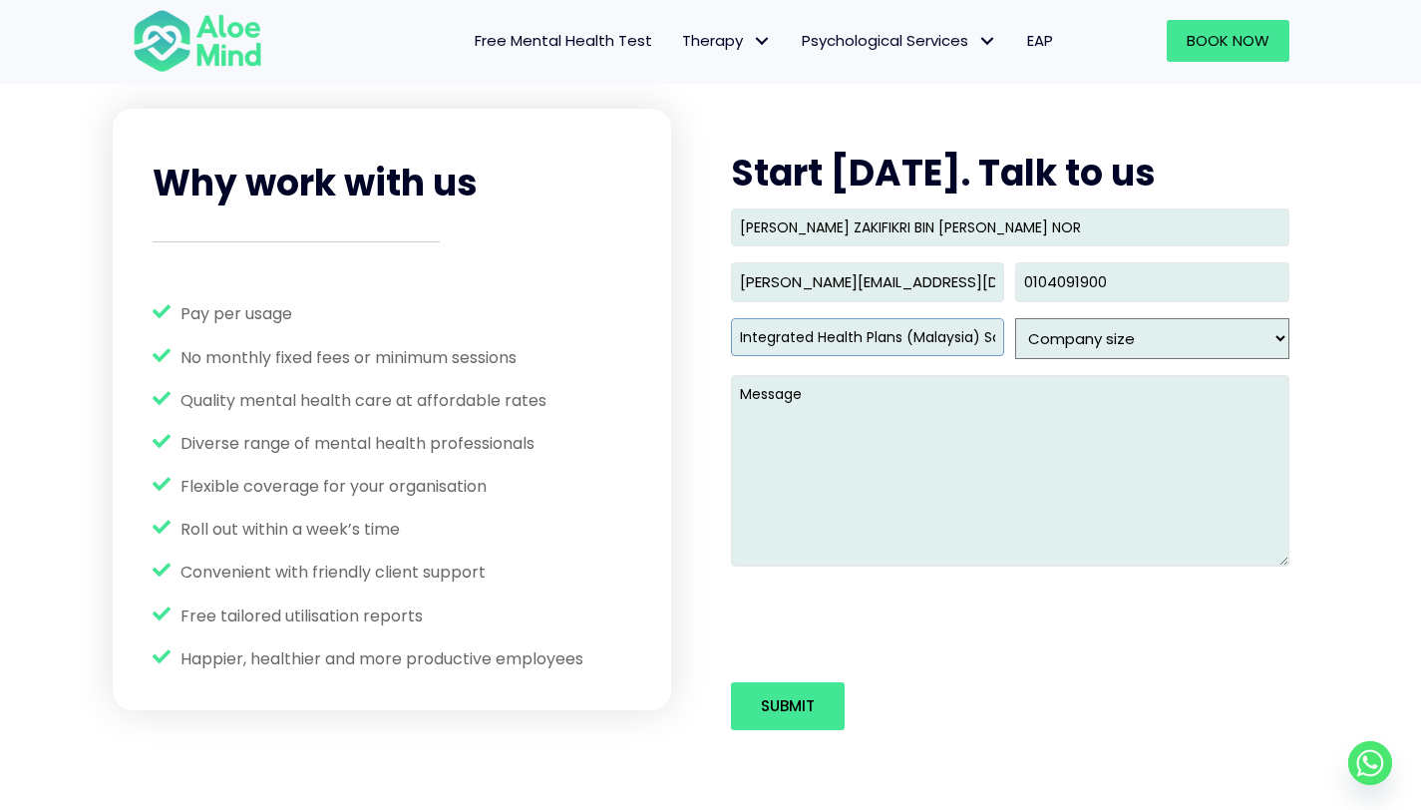
type input "(010) 409-1900"
click at [1078, 409] on textarea "Message" at bounding box center [1010, 471] width 559 height 192
click at [1132, 343] on select "Company size 1 - 49 50- 99 100- 249 250- 499 500 - 999 1,000 - 2,499 2,500 - 9,…" at bounding box center [1151, 338] width 273 height 41
select select "100- 249"
click at [1015, 318] on select "Company size 1 - 49 50- 99 100- 249 250- 499 500 - 999 1,000 - 2,499 2,500 - 9,…" at bounding box center [1151, 338] width 273 height 41
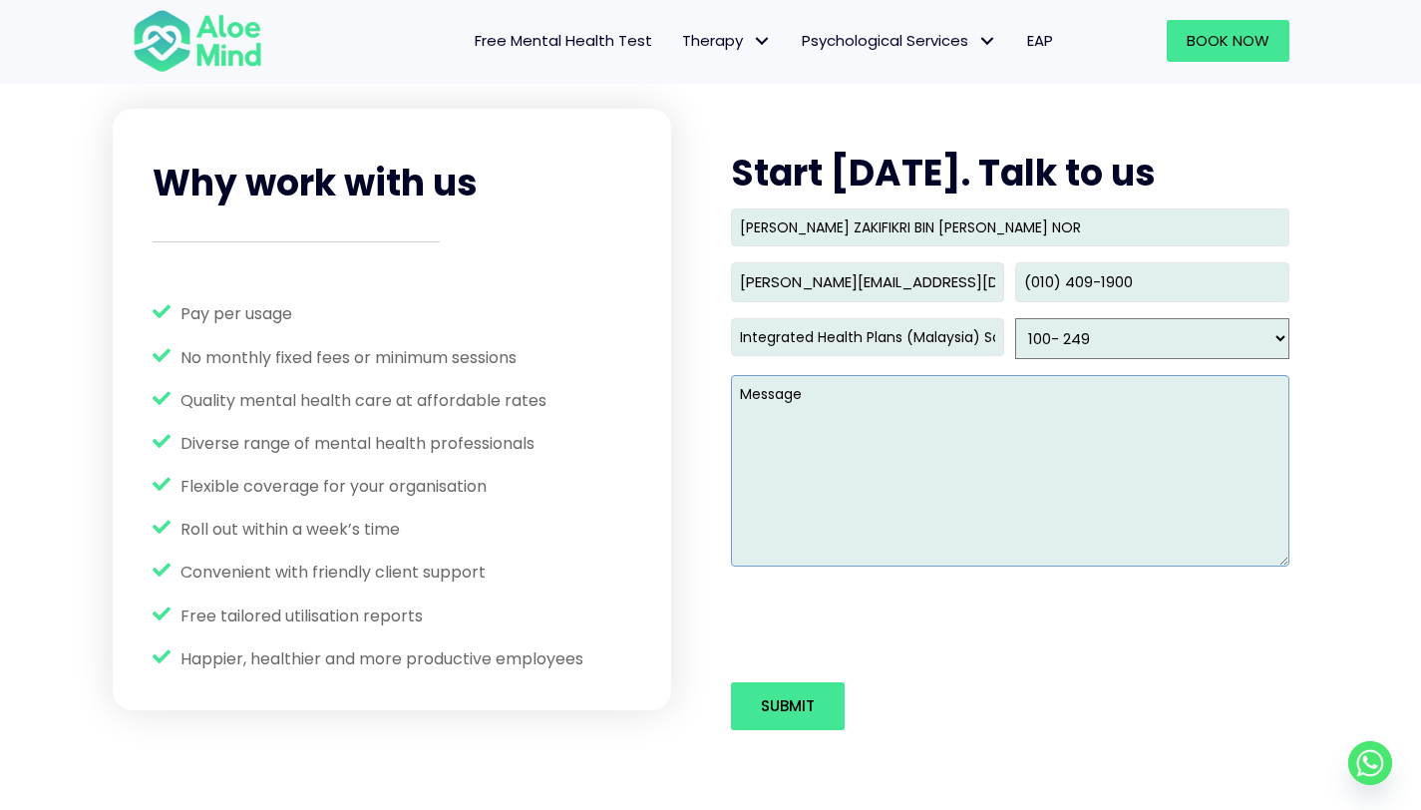
click at [1010, 414] on textarea "Message" at bounding box center [1010, 471] width 559 height 192
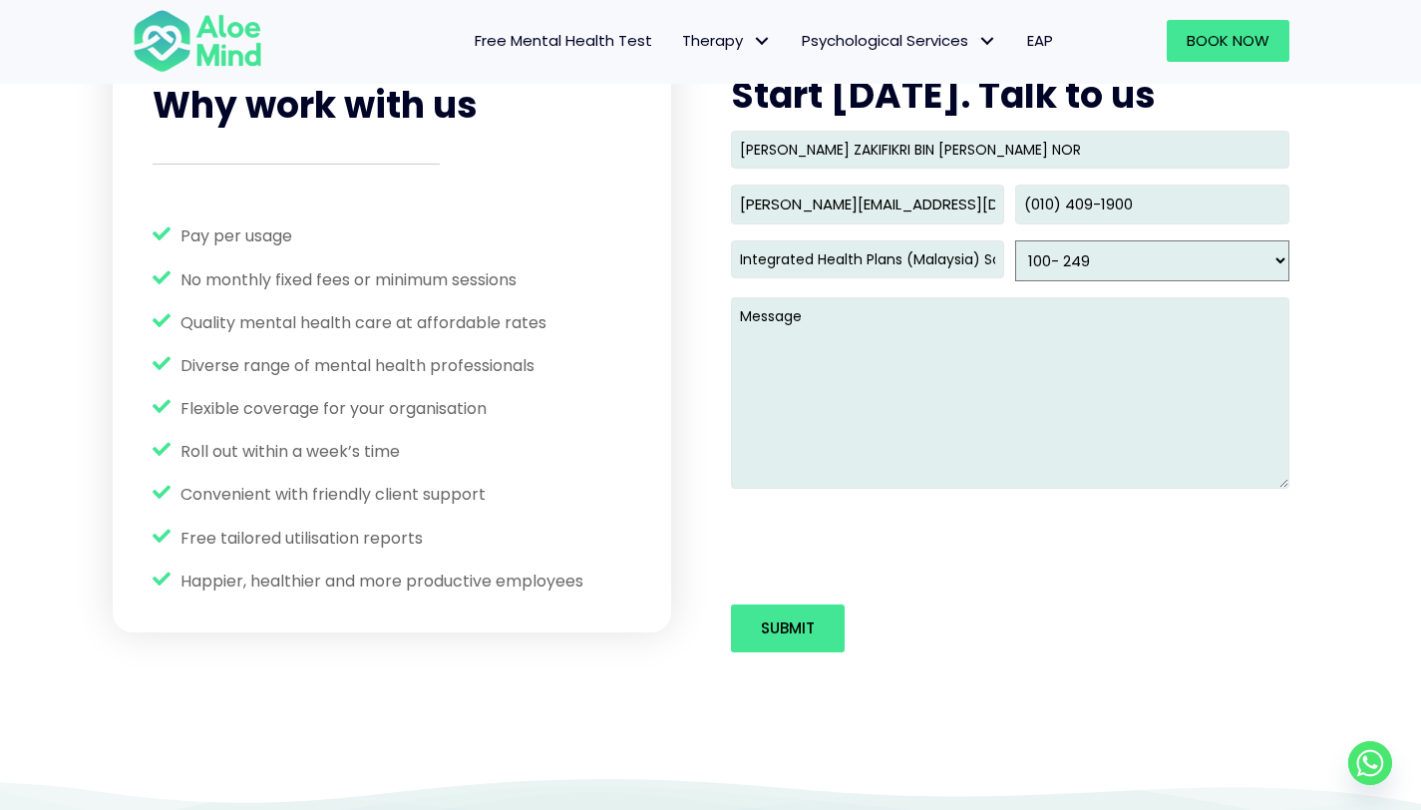
scroll to position [2665, 0]
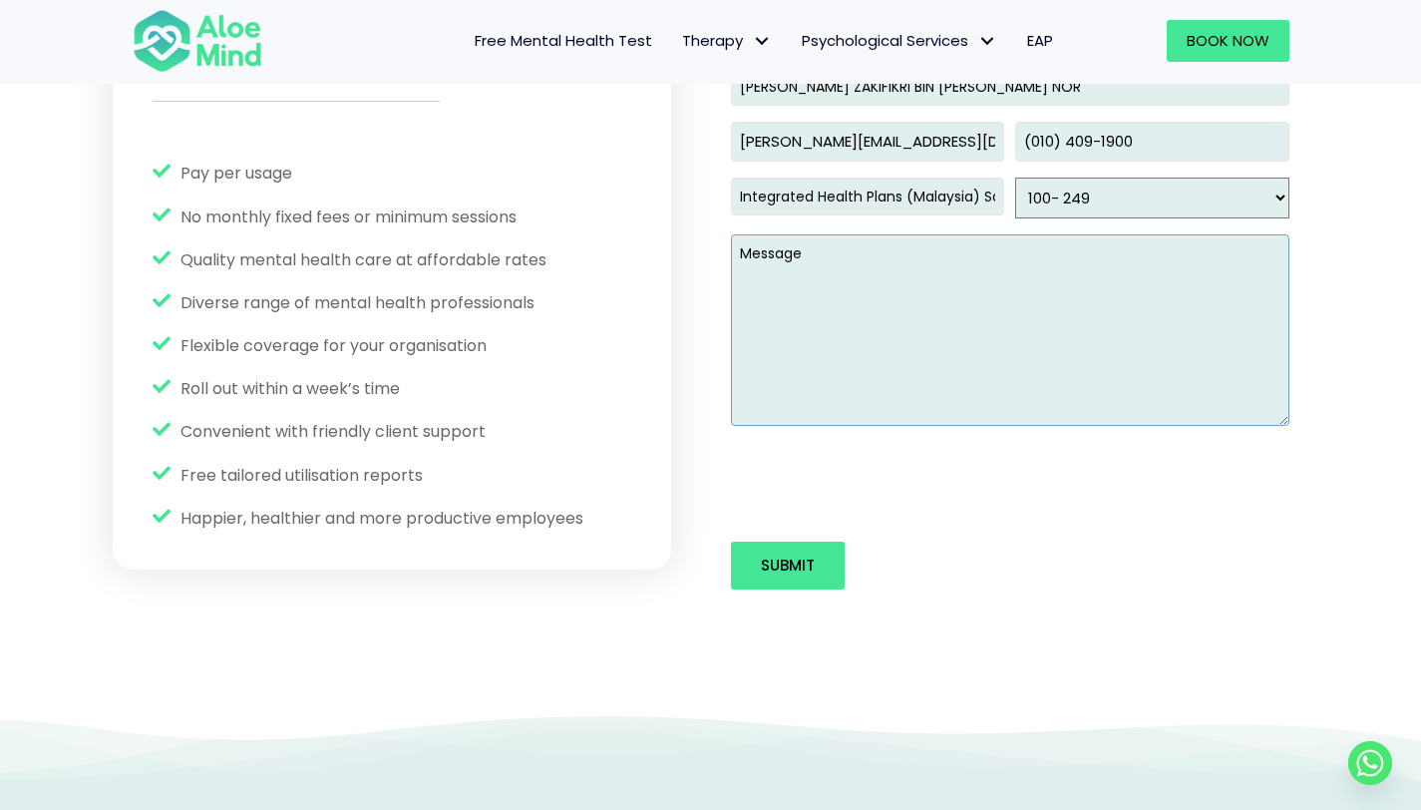
click at [847, 331] on textarea "Message" at bounding box center [1010, 330] width 559 height 192
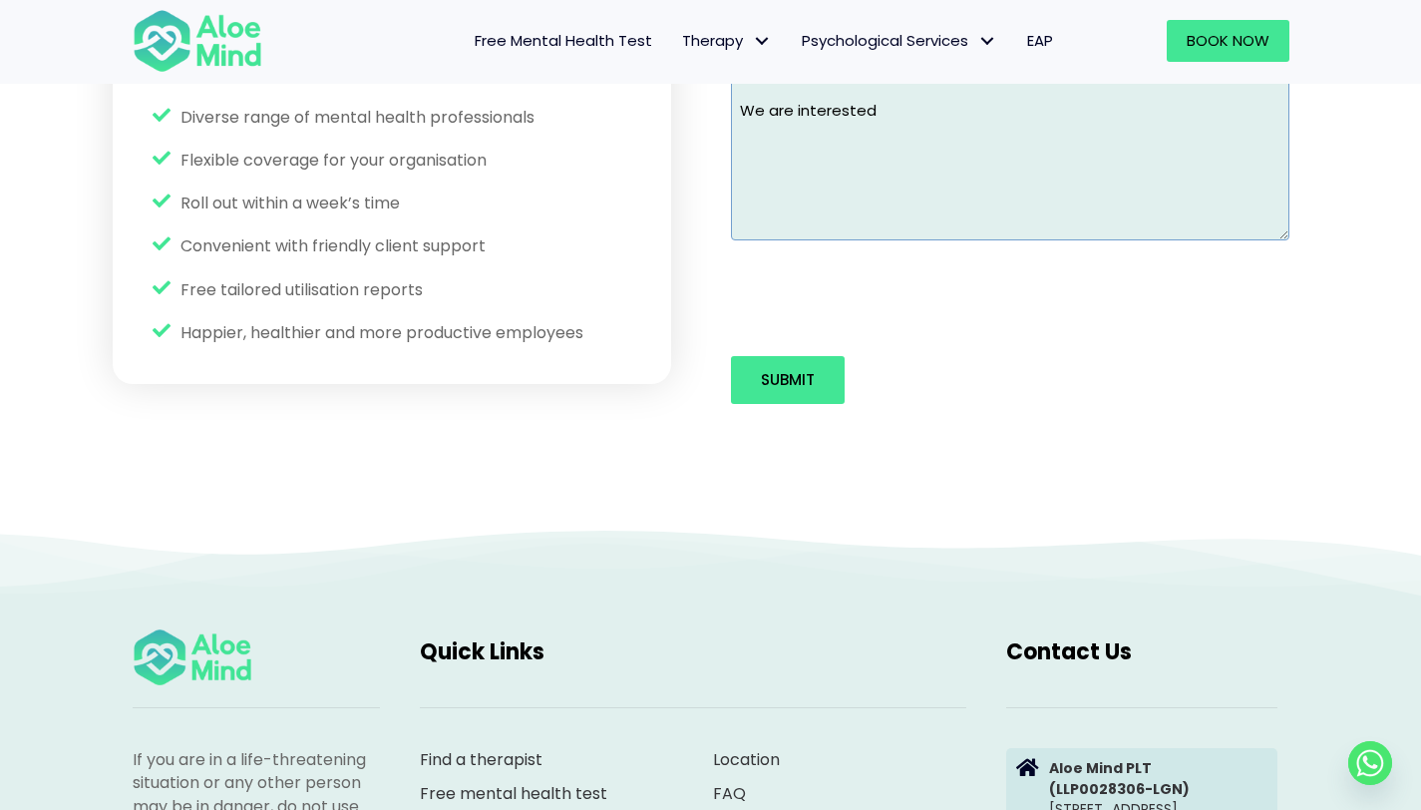
scroll to position [2548, 0]
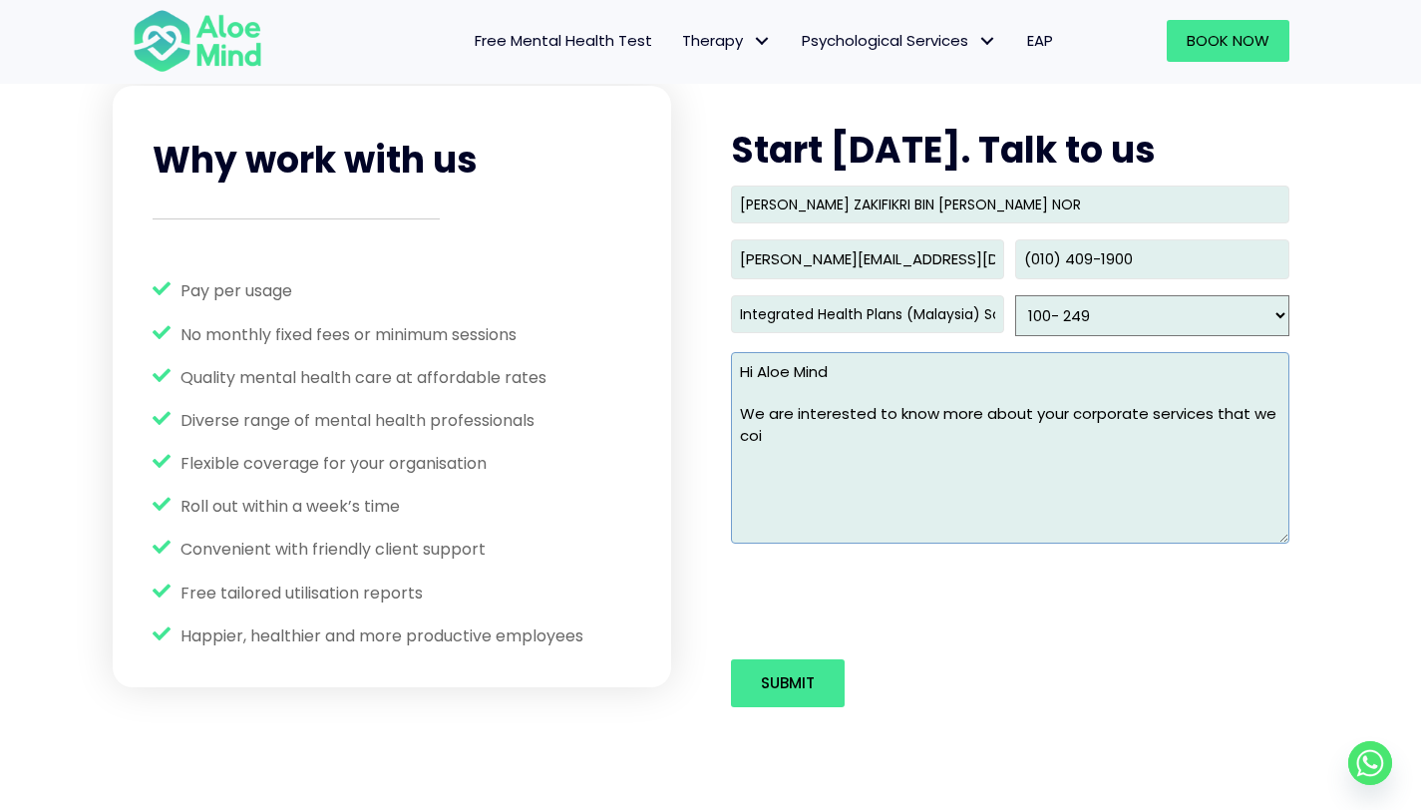
click at [910, 436] on textarea "Hi Aloe Mind We are interested to know more about your corporate services that …" at bounding box center [1010, 448] width 559 height 192
click at [944, 435] on textarea "Hi Aloe Mind We are interested in knowing more about your corporate services, w…" at bounding box center [1010, 448] width 559 height 192
click at [1236, 411] on textarea "Hi Aloe Mind We are interested in knowing more about your corporate services, w…" at bounding box center [1010, 448] width 559 height 192
click at [1154, 432] on textarea "Hi Aloe Mind We are interested in knowing more about your corporate services th…" at bounding box center [1010, 448] width 559 height 192
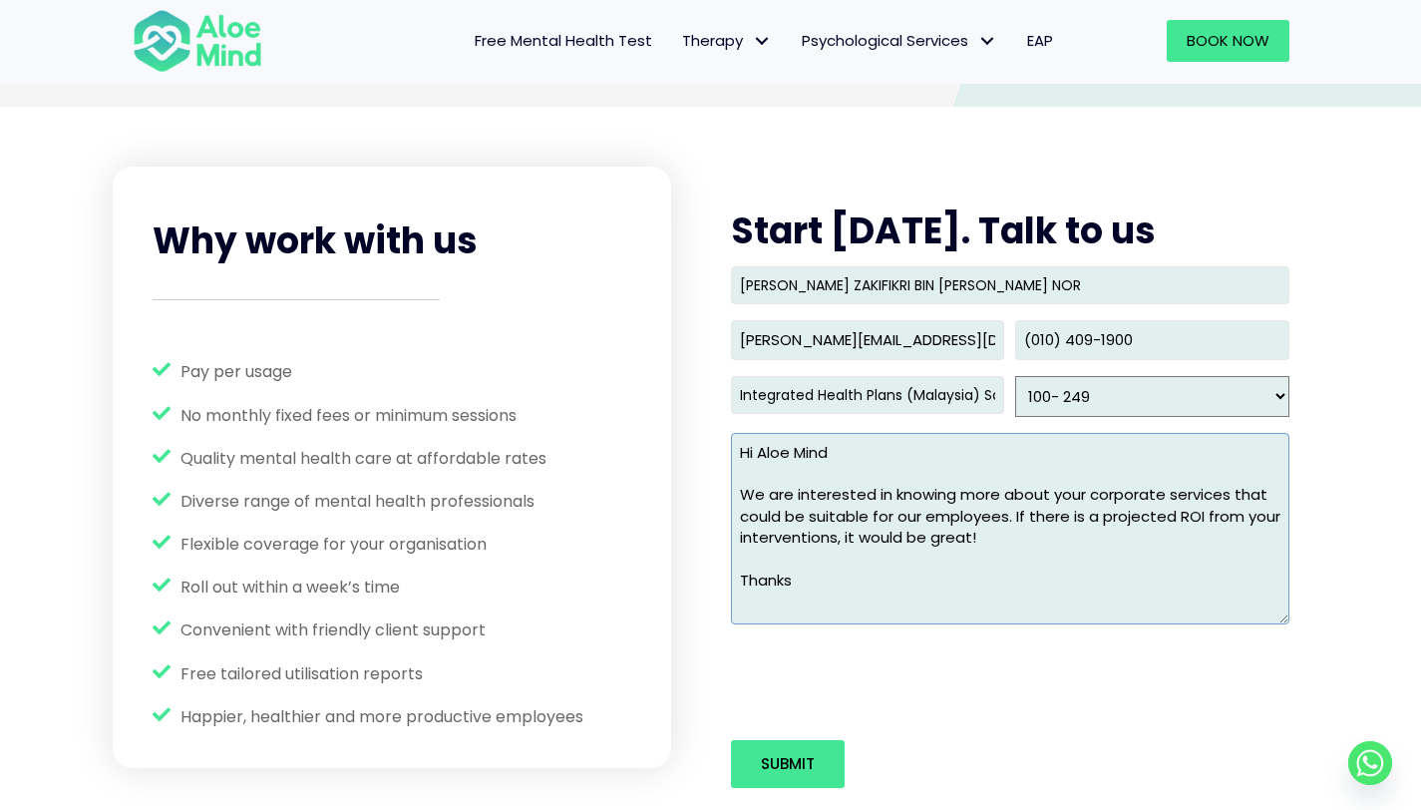
scroll to position [2491, 0]
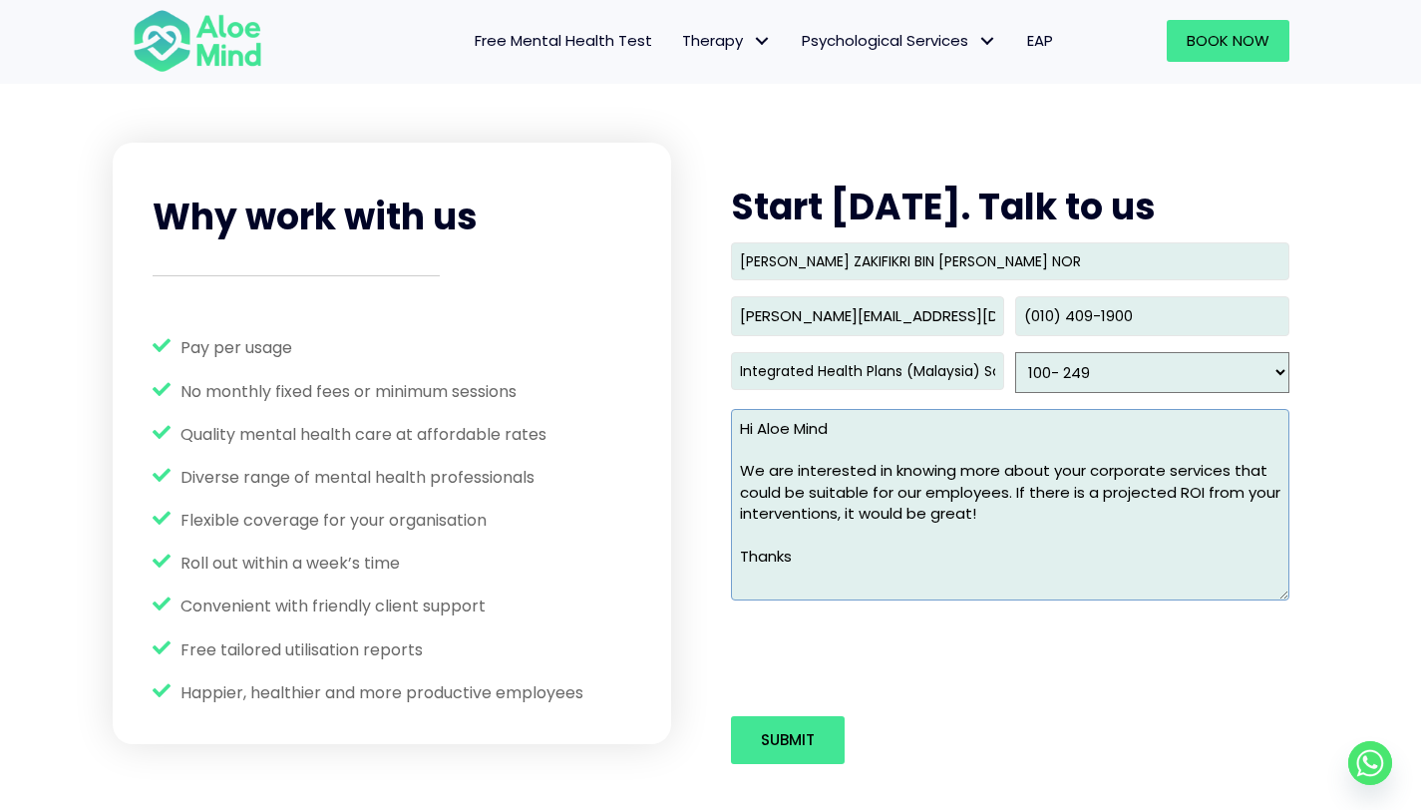
type textarea "Hi Aloe Mind We are interested in knowing more about your corporate services th…"
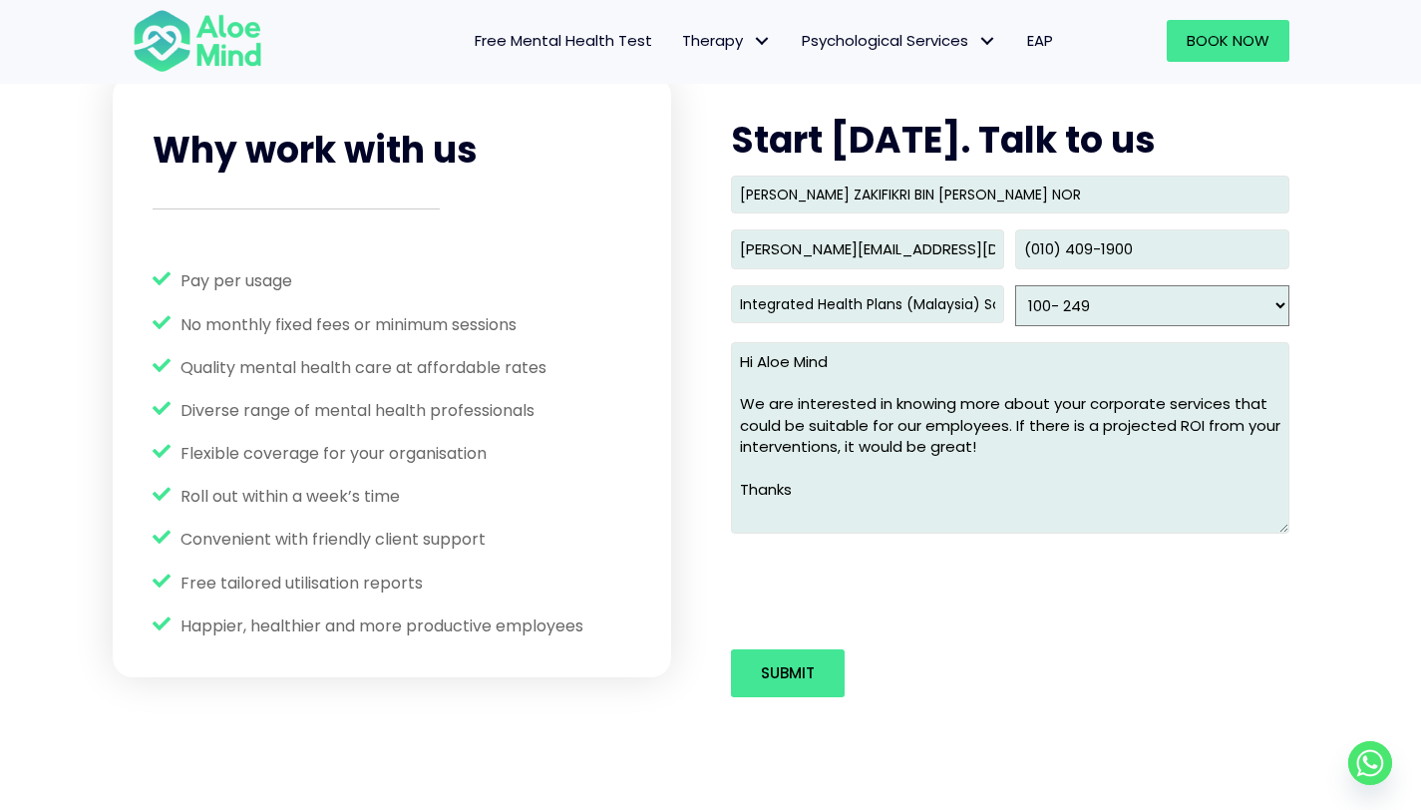
scroll to position [2583, 0]
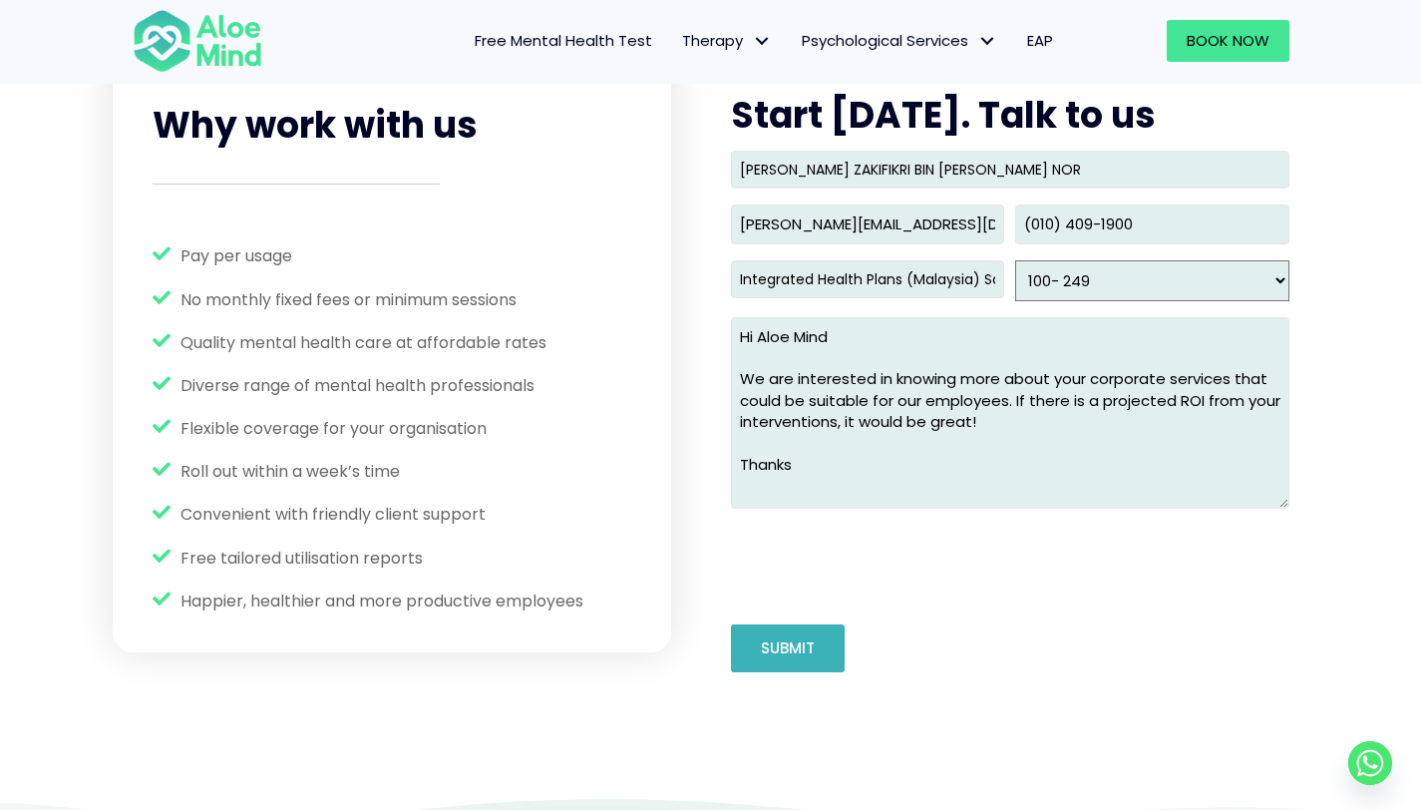
click at [830, 653] on input "Submit" at bounding box center [788, 648] width 114 height 48
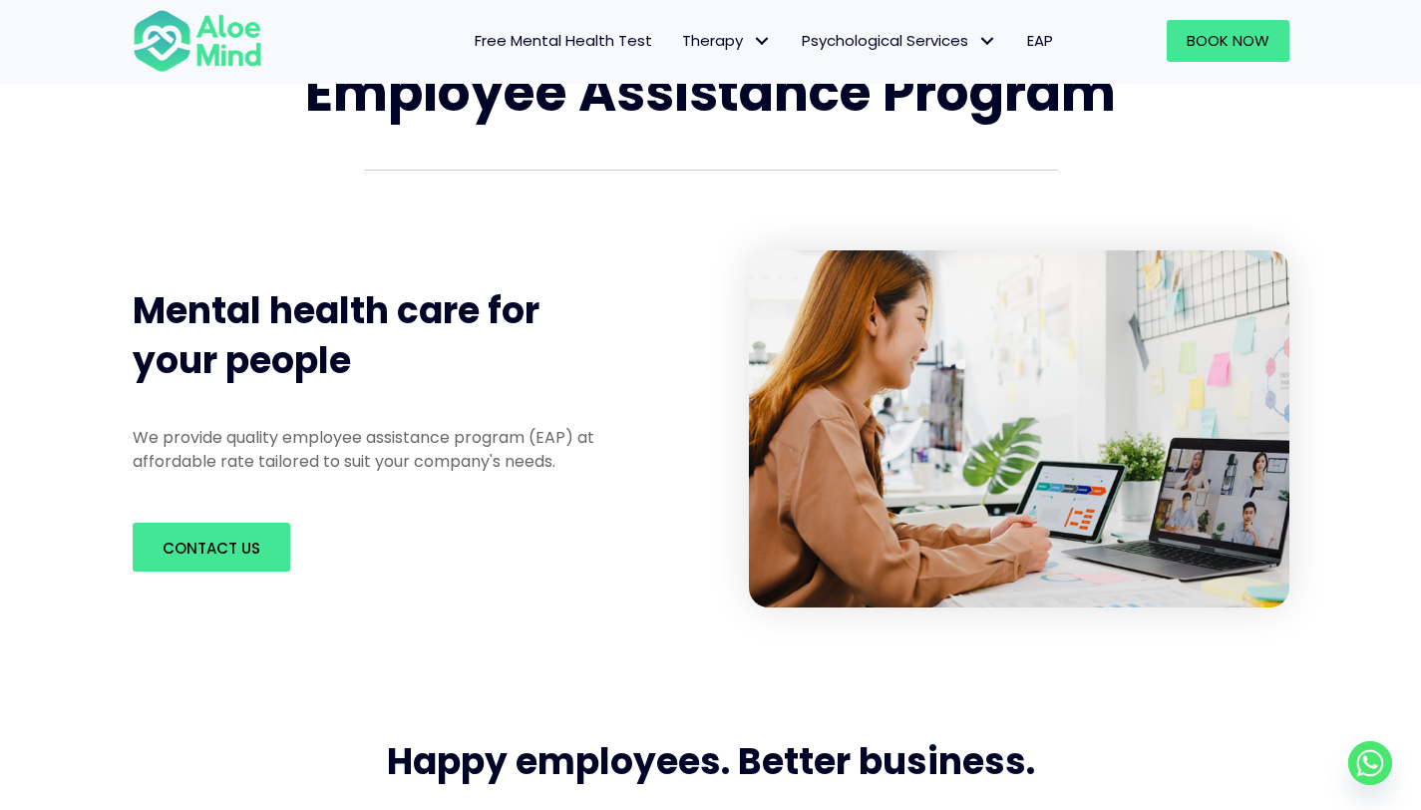
scroll to position [0, 0]
